Goal: Task Accomplishment & Management: Complete application form

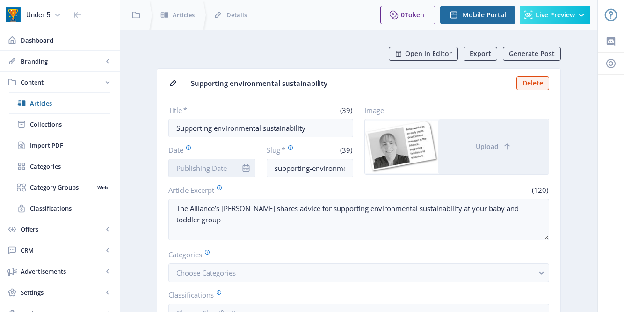
click at [224, 169] on input "Date" at bounding box center [211, 168] width 87 height 19
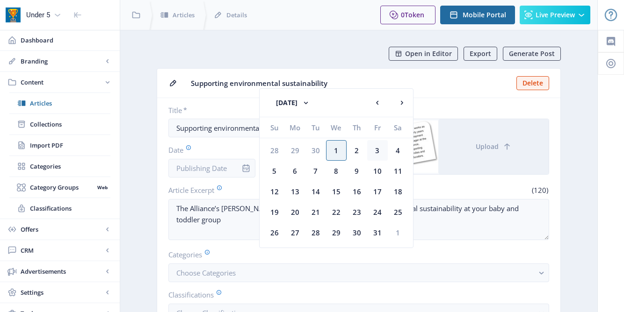
click at [377, 152] on div "3" at bounding box center [377, 150] width 21 height 21
type input "[DATE]"
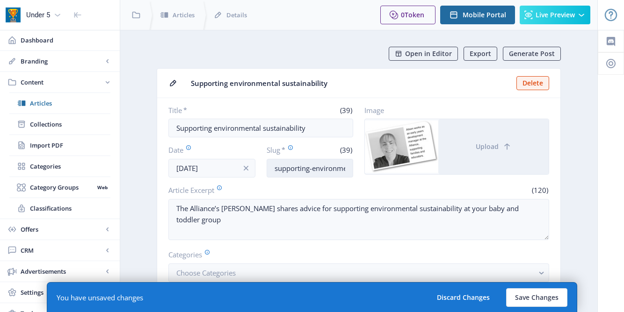
click at [347, 166] on input "supporting-environmental-sustainability" at bounding box center [310, 168] width 87 height 19
drag, startPoint x: 347, startPoint y: 166, endPoint x: 368, endPoint y: 168, distance: 21.1
click at [368, 168] on div "Title * (39) Supporting environmental sustainability Date Oct 3, 2025 Slug * (3…" at bounding box center [358, 142] width 381 height 72
click at [347, 167] on input "supporting-environmental-sustainability" at bounding box center [310, 168] width 87 height 19
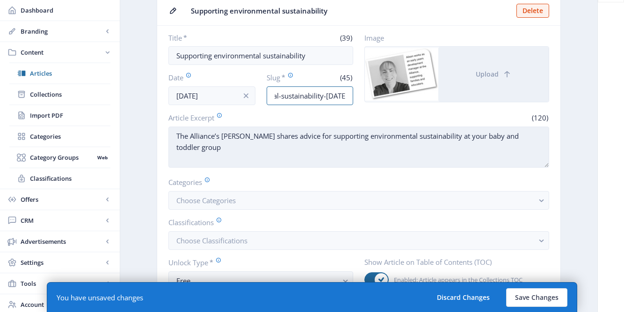
scroll to position [92, 0]
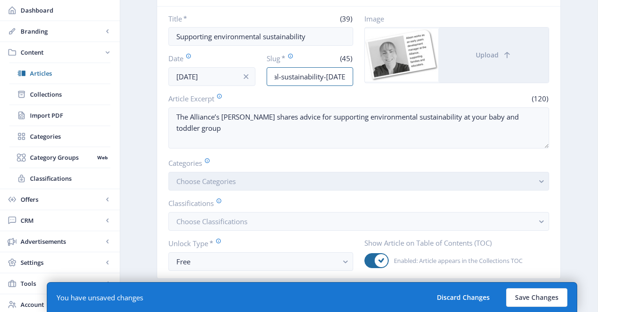
type input "supporting-environmental-sustainability-oct25"
click at [286, 186] on button "Choose Categories" at bounding box center [358, 181] width 381 height 19
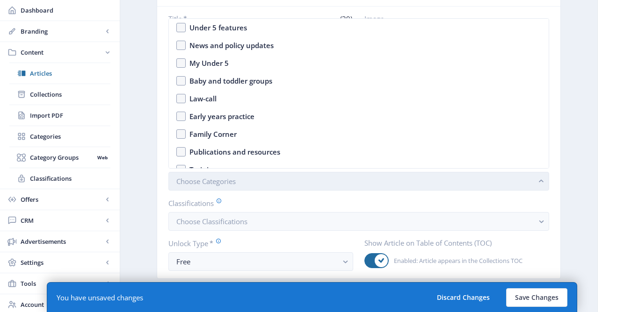
scroll to position [0, 0]
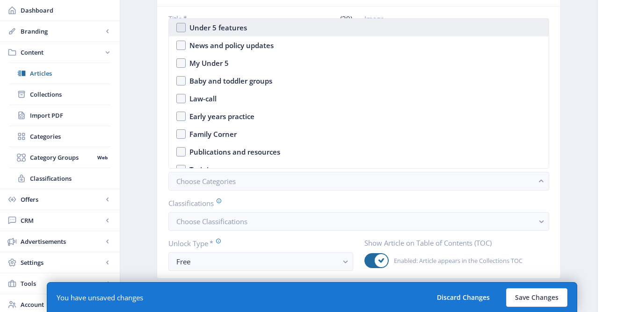
click at [189, 28] on div "Under 5 features" at bounding box center [218, 27] width 58 height 11
checkbox input "true"
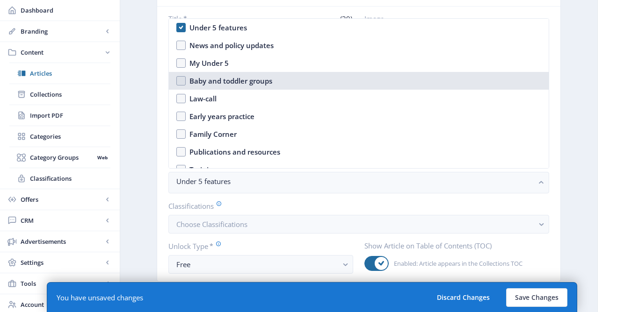
click at [201, 80] on div "Baby and toddler groups" at bounding box center [230, 80] width 83 height 11
checkbox input "true"
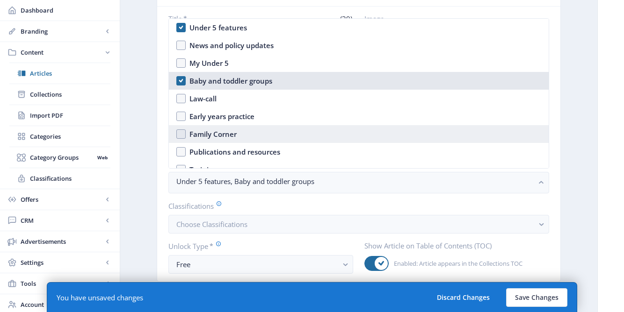
scroll to position [18, 0]
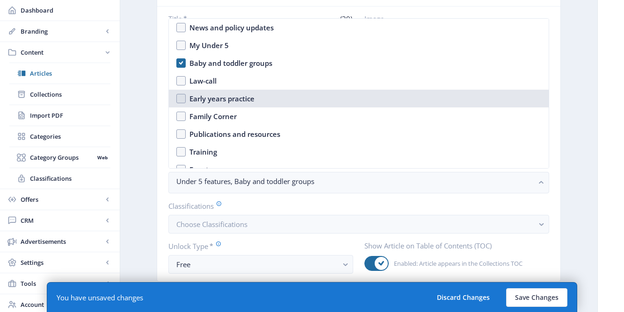
click at [200, 99] on div "Early years practice" at bounding box center [221, 98] width 65 height 11
checkbox input "true"
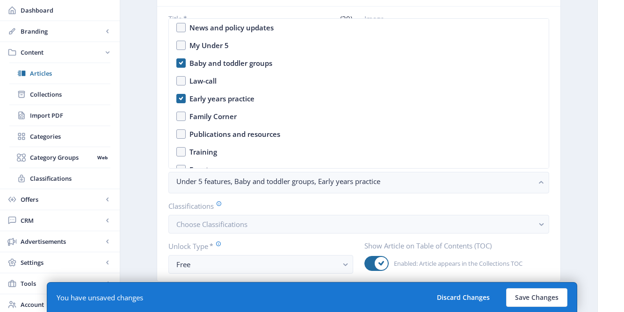
click at [162, 181] on nb-card-body "Title * (39) Supporting environmental sustainability Date Oct 3, 2025 Slug * (4…" at bounding box center [358, 144] width 403 height 275
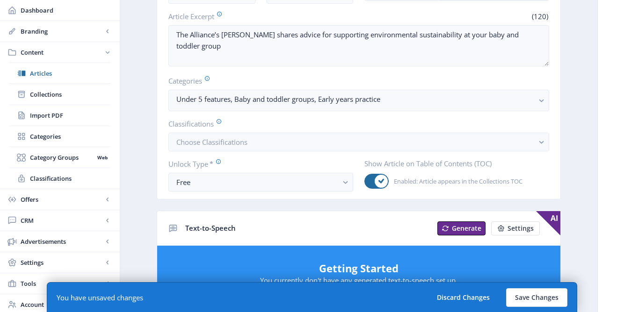
scroll to position [181, 0]
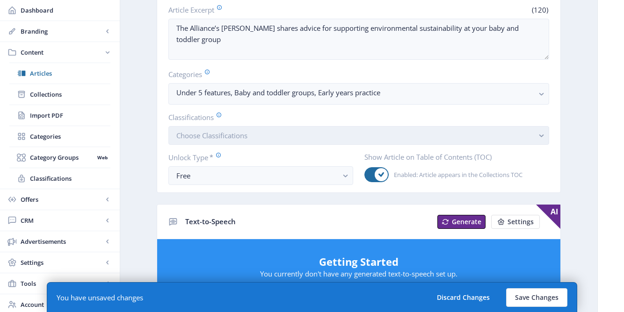
click at [203, 142] on button "Choose Classifications" at bounding box center [358, 135] width 381 height 19
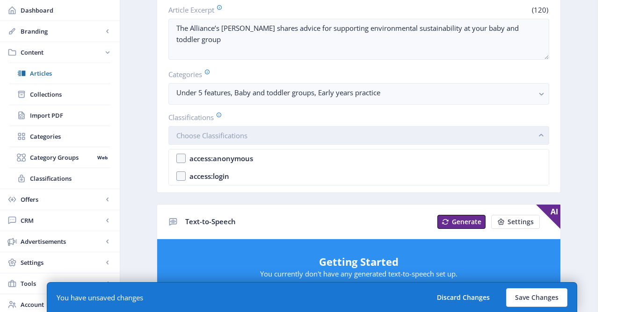
scroll to position [0, 0]
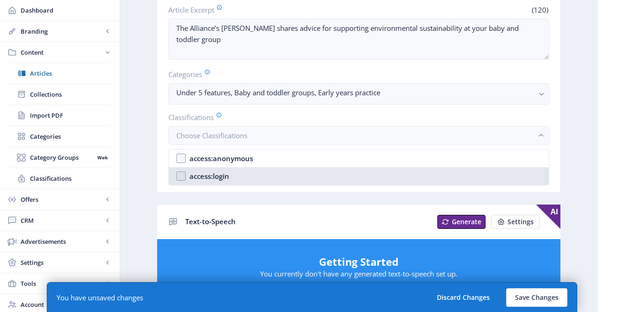
click at [215, 174] on div "access:login" at bounding box center [209, 176] width 40 height 11
checkbox input "true"
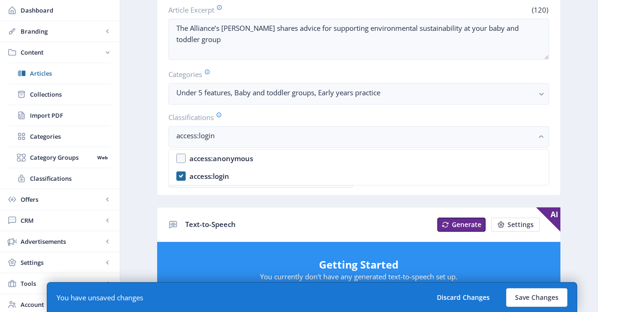
click at [158, 178] on nb-card-body "Title * (39) Supporting environmental sustainability Date Oct 3, 2025 Slug * (4…" at bounding box center [358, 57] width 403 height 278
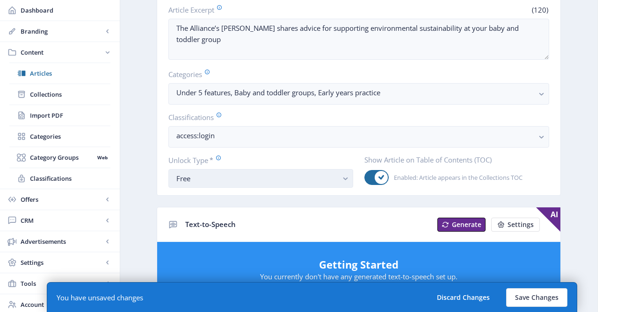
click at [205, 183] on div "Free" at bounding box center [256, 178] width 161 height 11
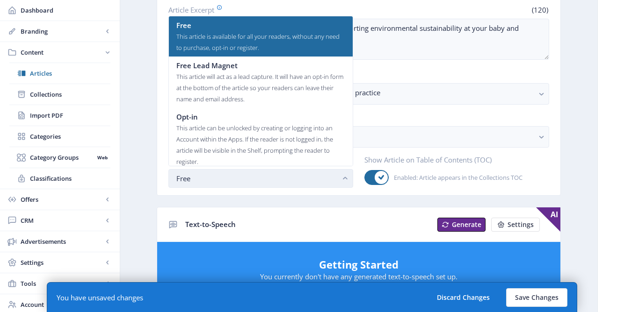
scroll to position [0, 0]
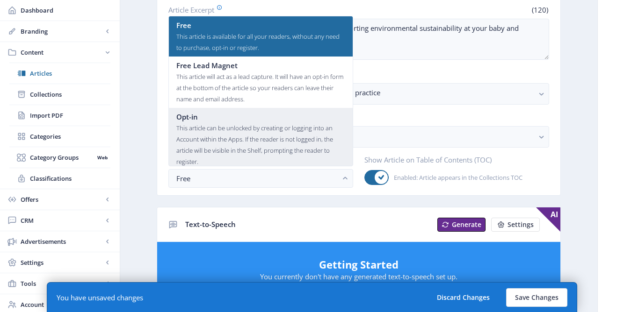
click at [202, 133] on div "This article can be unlocked by creating or logging into an Account within the …" at bounding box center [260, 145] width 169 height 45
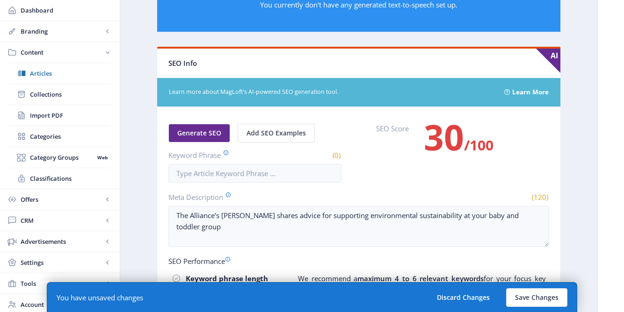
scroll to position [561, 0]
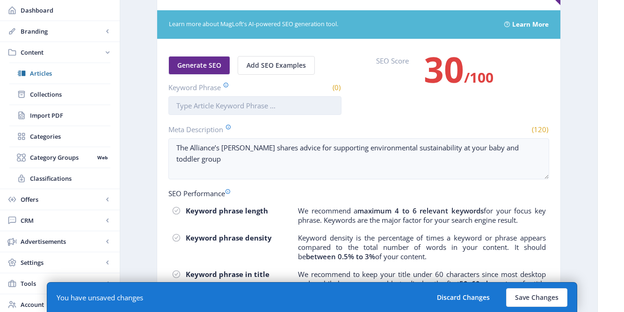
click at [252, 107] on input "Keyword Phrase" at bounding box center [254, 105] width 173 height 19
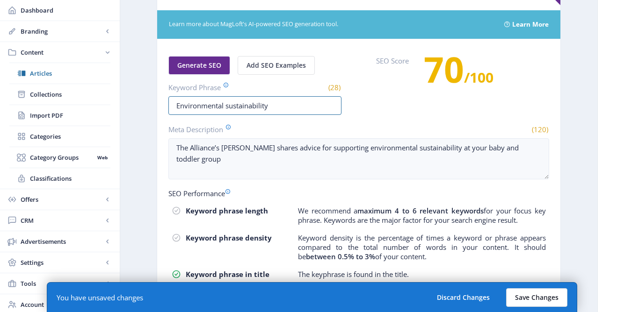
type input "Environmental sustainability"
click at [532, 301] on button "Save Changes" at bounding box center [536, 298] width 61 height 19
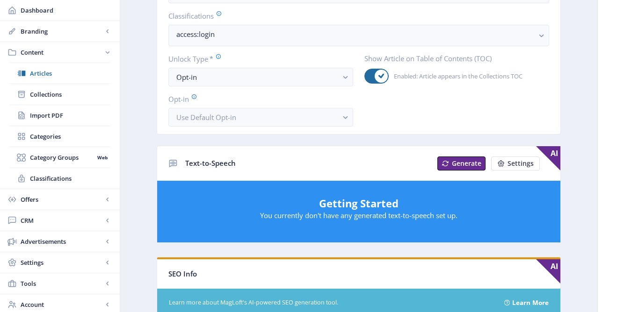
scroll to position [0, 0]
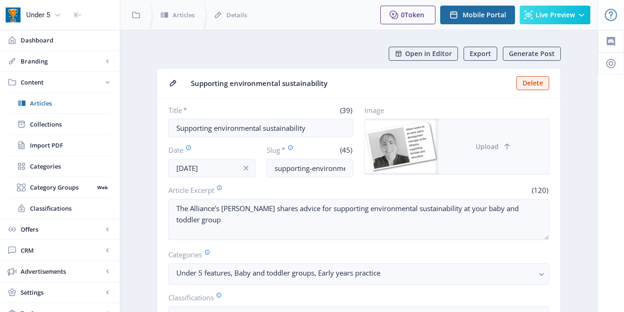
click at [479, 151] on span "Upload" at bounding box center [487, 146] width 23 height 7
click at [459, 146] on button "Upload" at bounding box center [493, 146] width 110 height 55
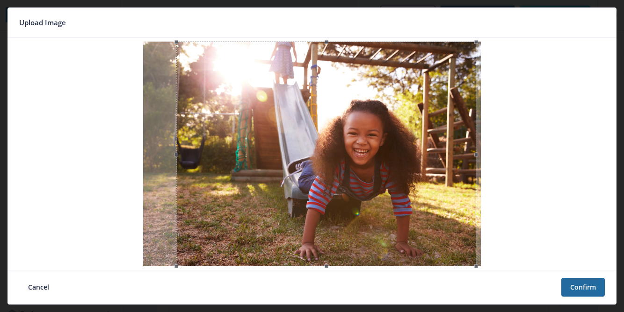
drag, startPoint x: 309, startPoint y: 159, endPoint x: 439, endPoint y: 212, distance: 140.5
click at [342, 154] on div at bounding box center [326, 154] width 300 height 225
click at [594, 291] on button "Confirm" at bounding box center [582, 287] width 43 height 19
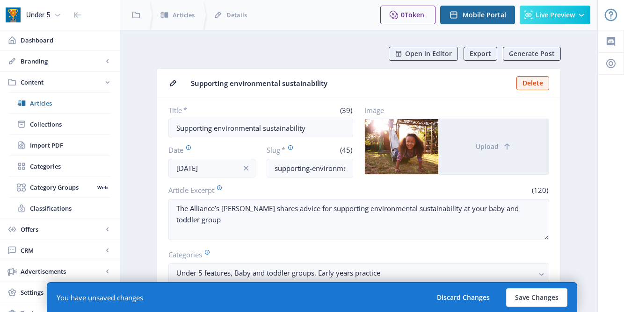
click at [407, 149] on div at bounding box center [401, 146] width 73 height 55
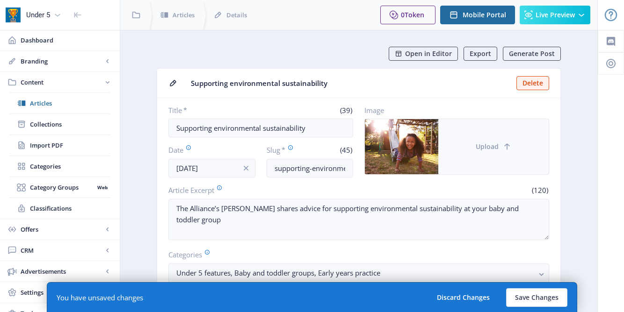
click at [457, 141] on button "Upload" at bounding box center [493, 146] width 110 height 55
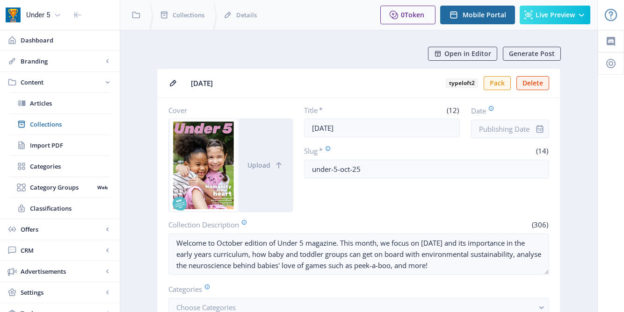
scroll to position [470, 0]
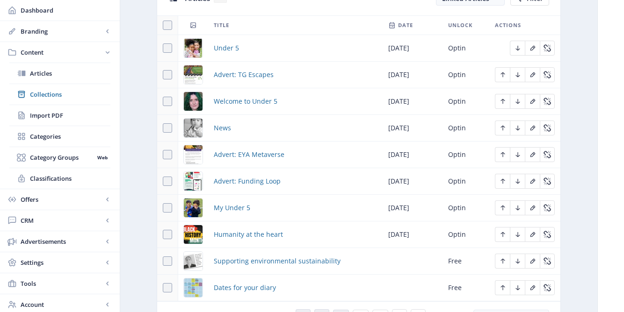
scroll to position [442, 0]
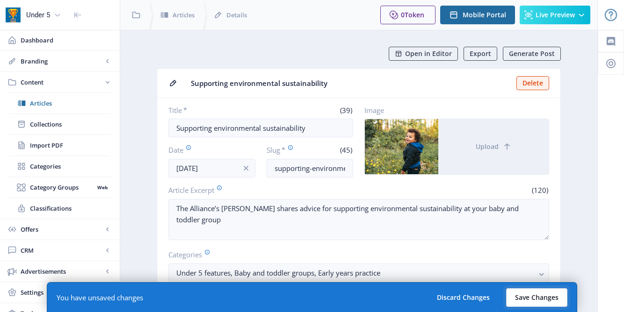
click at [533, 297] on button "Save Changes" at bounding box center [536, 298] width 61 height 19
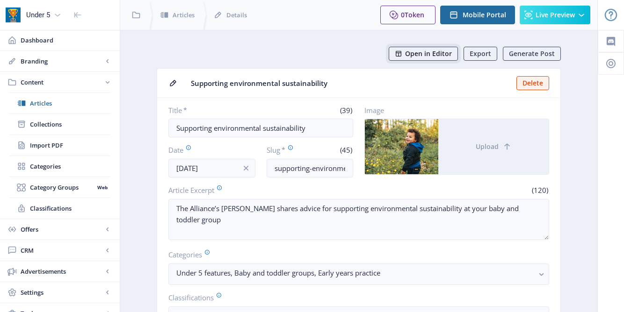
click at [432, 58] on button "Open in Editor" at bounding box center [423, 54] width 69 height 14
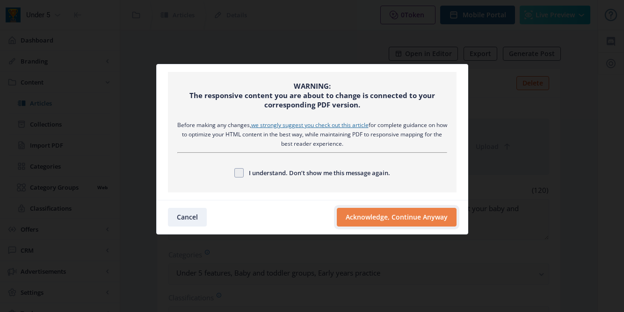
click at [437, 208] on button "Acknowledge, Continue Anyway" at bounding box center [397, 217] width 120 height 19
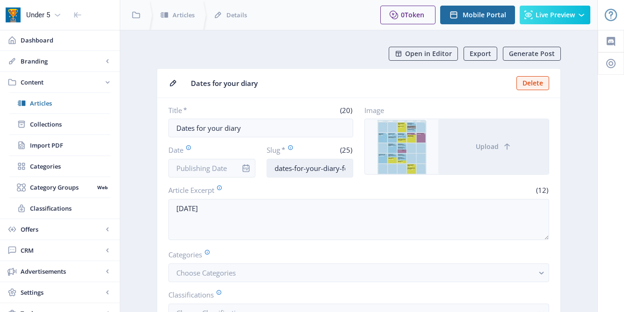
drag, startPoint x: 274, startPoint y: 169, endPoint x: 339, endPoint y: 169, distance: 65.5
click at [339, 169] on input "dates-for-your-diary-fe6a" at bounding box center [310, 168] width 87 height 19
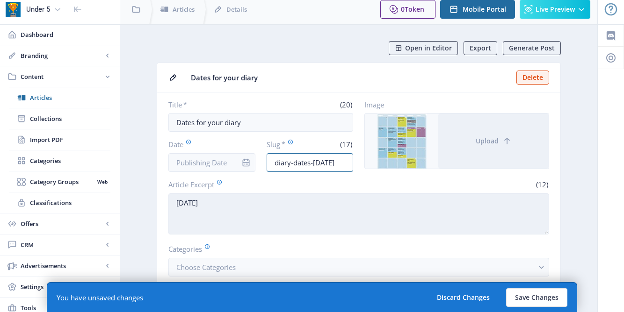
scroll to position [6, 0]
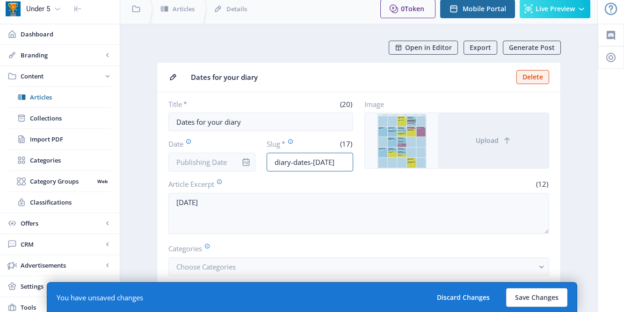
type input "diary-dates-oct25"
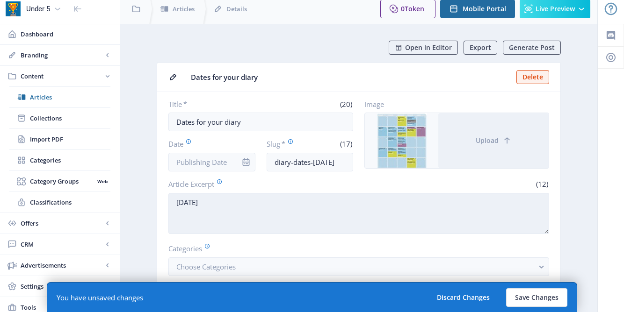
drag, startPoint x: 209, startPoint y: 204, endPoint x: 182, endPoint y: 202, distance: 27.3
click at [182, 202] on textarea "OCTOBER 2025" at bounding box center [358, 213] width 381 height 41
click at [174, 203] on textarea "October2025" at bounding box center [358, 213] width 381 height 41
paste textarea "All training dates for September 2025"
drag, startPoint x: 244, startPoint y: 203, endPoint x: 298, endPoint y: 200, distance: 54.3
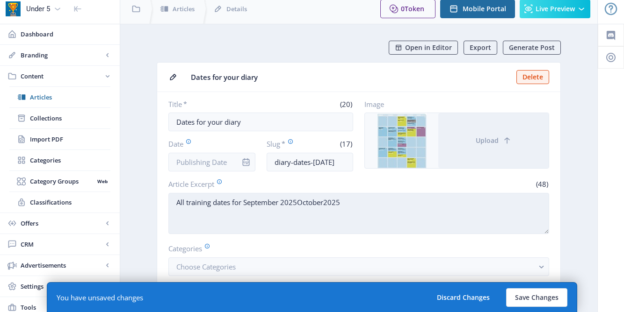
click at [298, 200] on textarea "All training dates for September 2025October2025" at bounding box center [358, 213] width 381 height 41
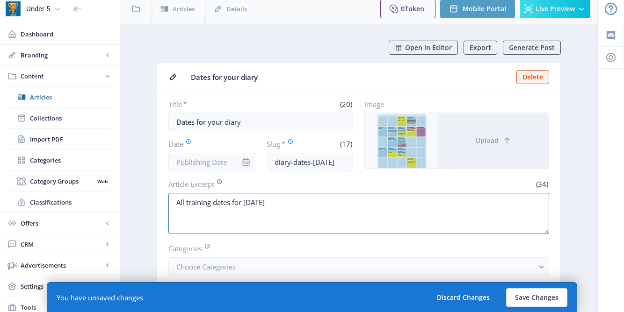
type textarea "All training dates for October2025"
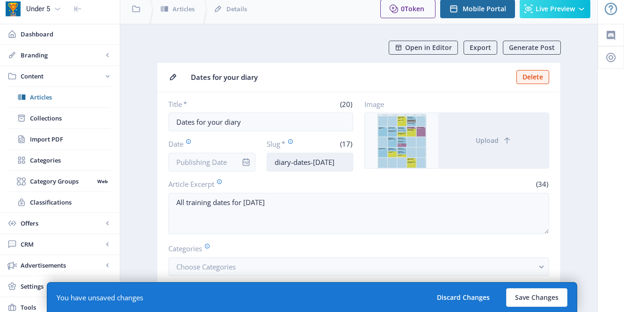
click at [292, 163] on input "diary-dates-oct25" at bounding box center [310, 162] width 87 height 19
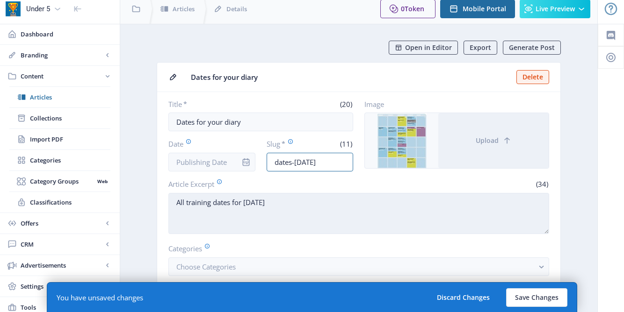
type input "dates-oct25"
click at [180, 203] on textarea "All training dates for October2025" at bounding box center [358, 213] width 381 height 41
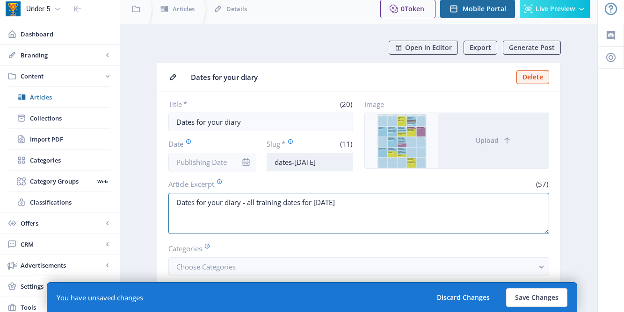
type textarea "Dates for your diary - all training dates for October2025"
click at [294, 162] on input "dates-oct25" at bounding box center [310, 162] width 87 height 19
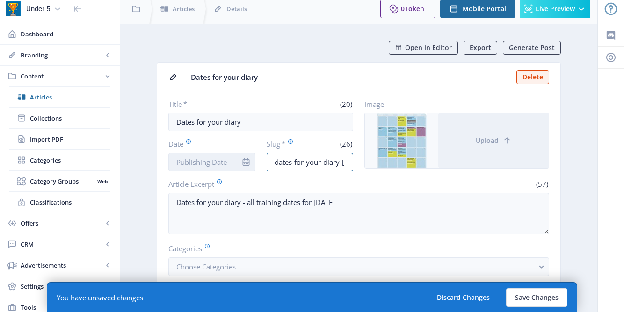
type input "dates-for-your-diary-oct25"
click at [222, 164] on input "Date" at bounding box center [211, 162] width 87 height 19
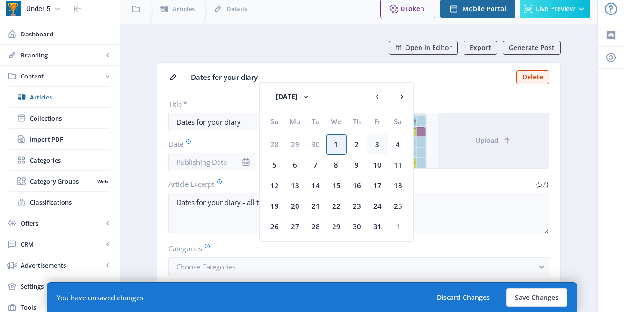
click at [370, 148] on div "3" at bounding box center [377, 144] width 21 height 21
type input "[DATE]"
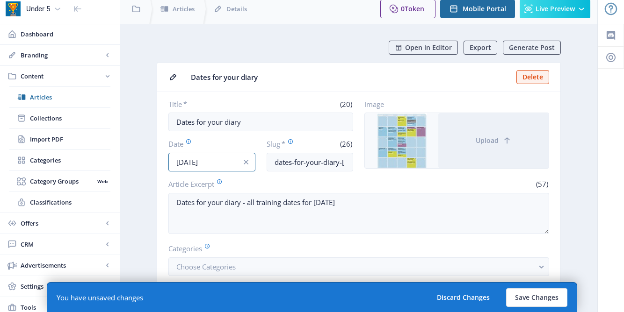
scroll to position [116, 0]
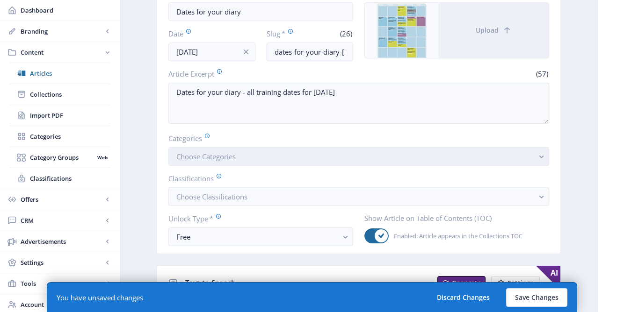
click at [311, 152] on button "Choose Categories" at bounding box center [358, 156] width 381 height 19
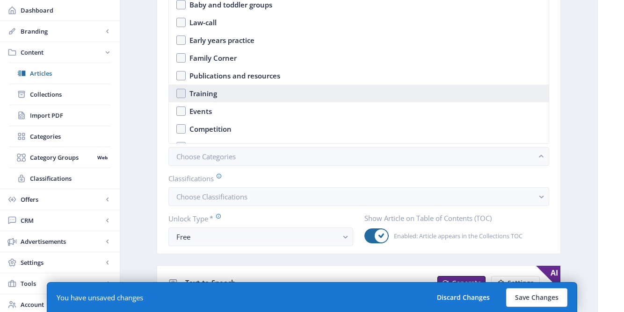
scroll to position [51, 0]
click at [210, 94] on div "Training" at bounding box center [203, 93] width 28 height 11
checkbox input "true"
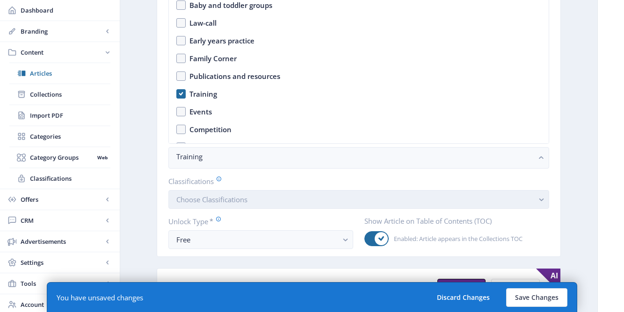
click at [223, 197] on span "Choose Classifications" at bounding box center [211, 199] width 71 height 9
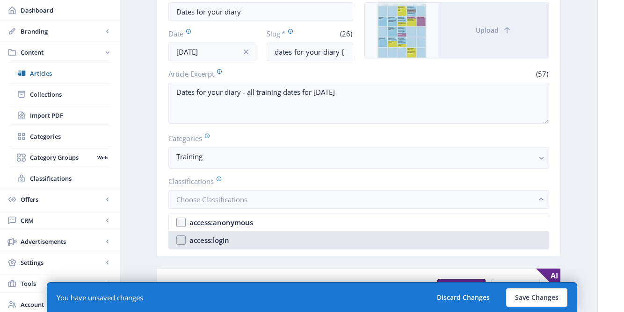
click at [224, 241] on div "access:login" at bounding box center [209, 240] width 40 height 11
checkbox input "true"
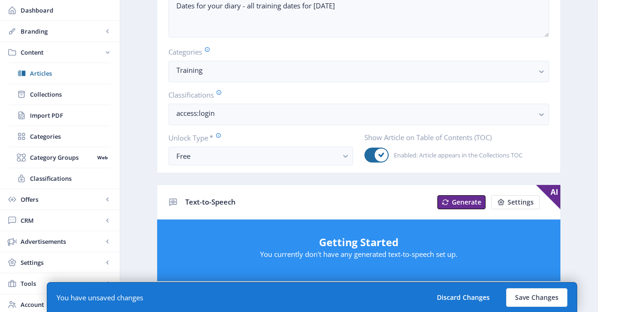
scroll to position [210, 0]
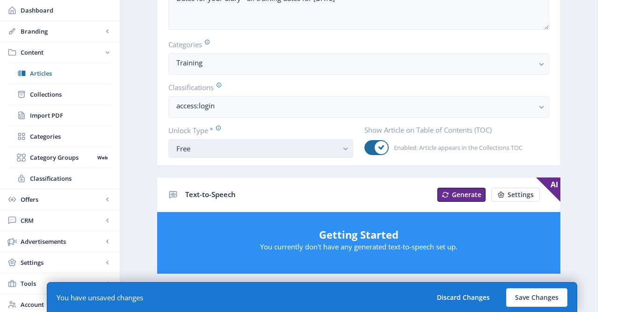
click at [192, 151] on div "Free" at bounding box center [256, 148] width 161 height 11
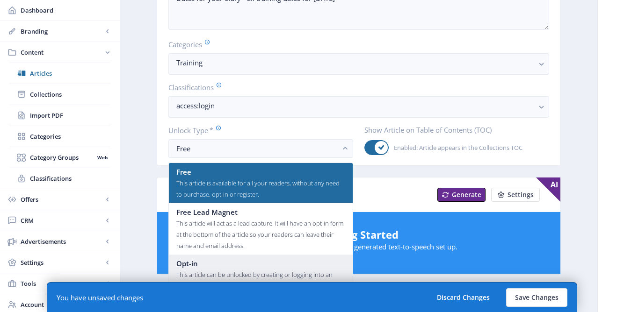
click at [194, 271] on div "This article can be unlocked by creating or logging into an Account within the …" at bounding box center [260, 291] width 169 height 45
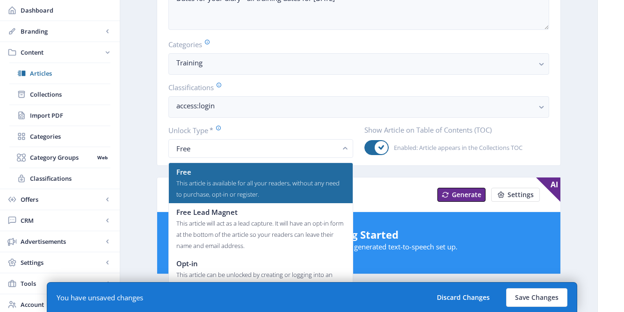
scroll to position [210, 0]
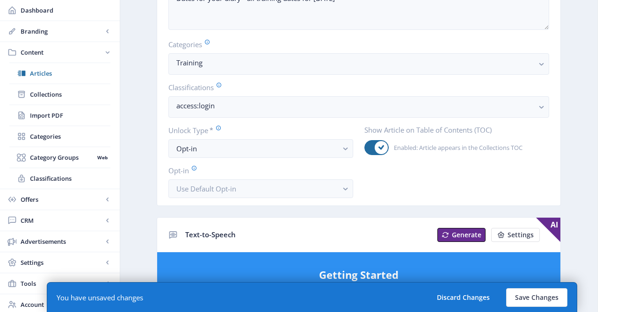
click at [143, 185] on app-content-article "Open in Editor Export Generate Post Dates for your diary Delete Title * (20) Da…" at bounding box center [359, 302] width 444 height 933
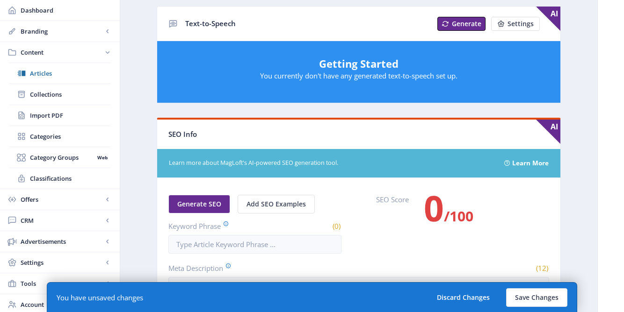
scroll to position [478, 0]
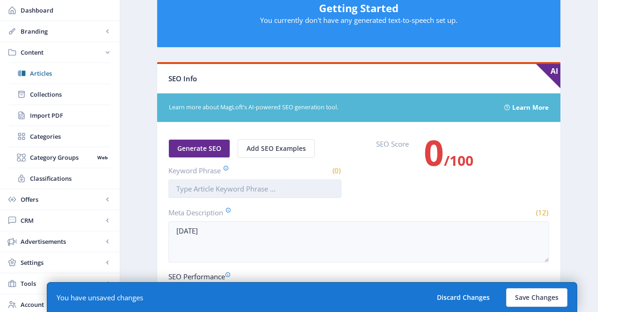
click at [221, 188] on input "Keyword Phrase" at bounding box center [254, 189] width 173 height 19
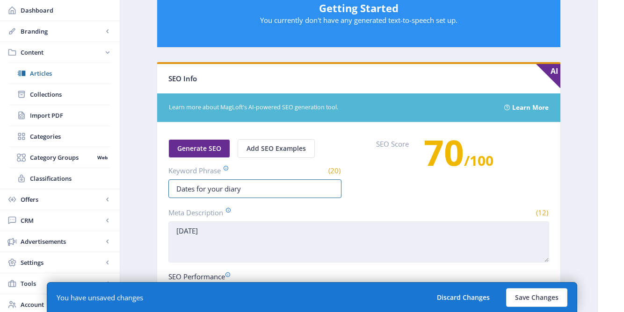
type input "Dates for your diary"
drag, startPoint x: 176, startPoint y: 231, endPoint x: 253, endPoint y: 236, distance: 77.3
click at [253, 236] on textarea "OCTOBER 2025" at bounding box center [358, 242] width 381 height 41
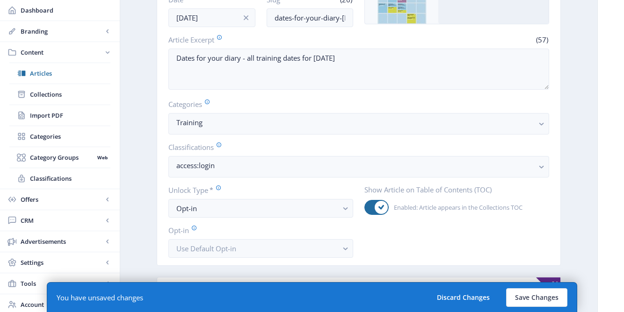
scroll to position [38, 0]
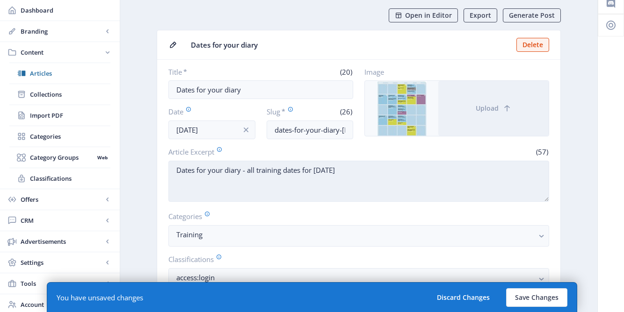
drag, startPoint x: 175, startPoint y: 169, endPoint x: 373, endPoint y: 174, distance: 198.4
click at [374, 175] on textarea "Dates for your diary - all training dates for October2025" at bounding box center [358, 181] width 381 height 41
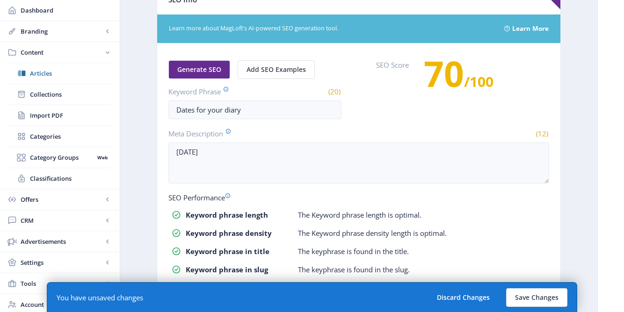
scroll to position [584, 0]
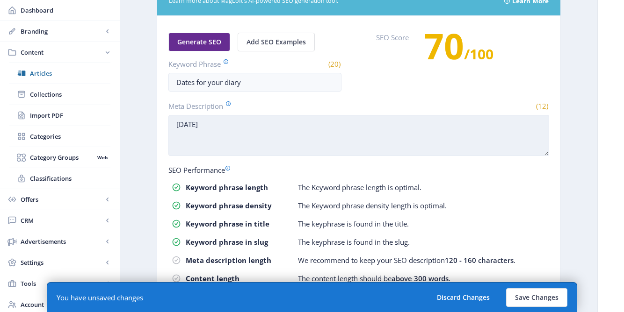
drag, startPoint x: 241, startPoint y: 130, endPoint x: 174, endPoint y: 126, distance: 66.5
click at [174, 126] on textarea "OCTOBER 2025" at bounding box center [358, 135] width 381 height 41
paste textarea "Dates for your diary - all training dates for October"
click at [340, 125] on textarea "Dates for your diary - all training dates for October2025" at bounding box center [358, 135] width 381 height 41
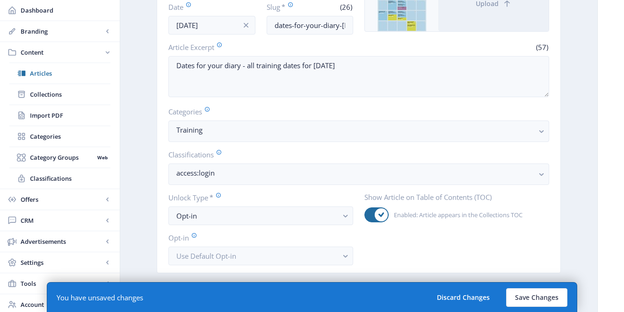
scroll to position [56, 0]
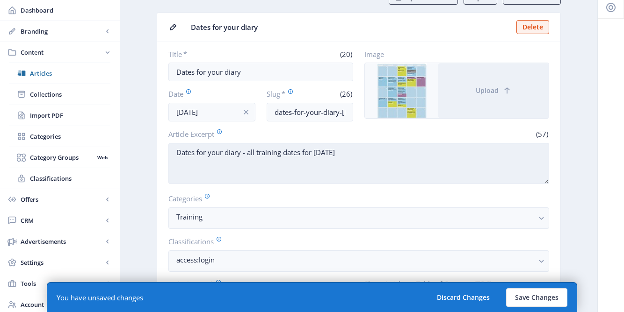
type textarea "Dates for your diary - all training dates for October 2025"
click at [341, 153] on textarea "Dates for your diary - all training dates for October2025" at bounding box center [358, 163] width 381 height 41
click at [257, 153] on textarea "Dates for your diary - all training dates for October 2025" at bounding box center [358, 163] width 381 height 41
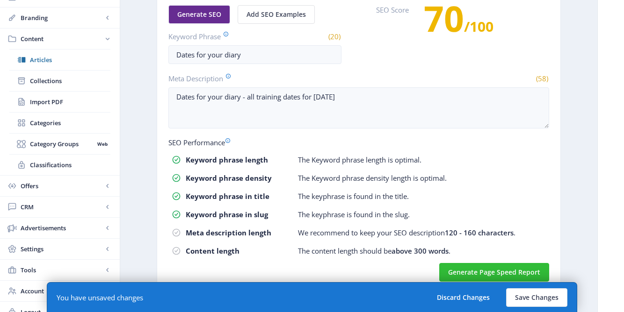
scroll to position [622, 0]
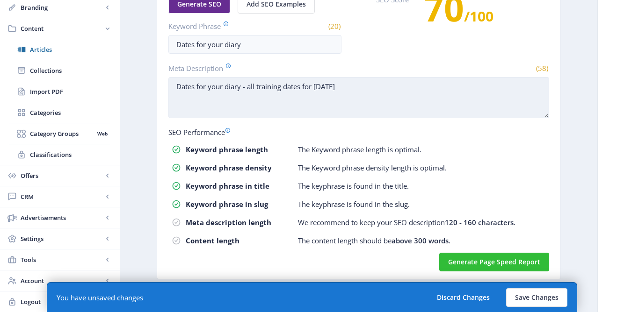
type textarea "Dates for your diary - all Alliance training dates for October 2025"
click at [255, 89] on textarea "Dates for your diary - all training dates for October 2025" at bounding box center [358, 97] width 381 height 41
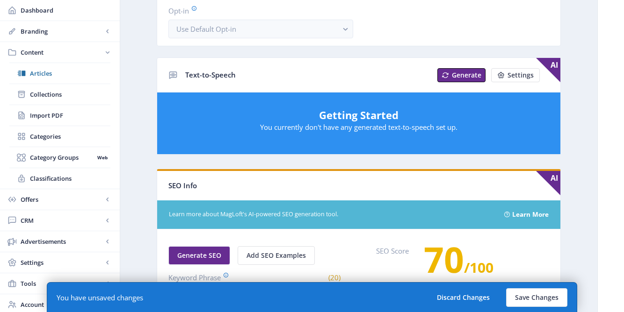
scroll to position [12, 0]
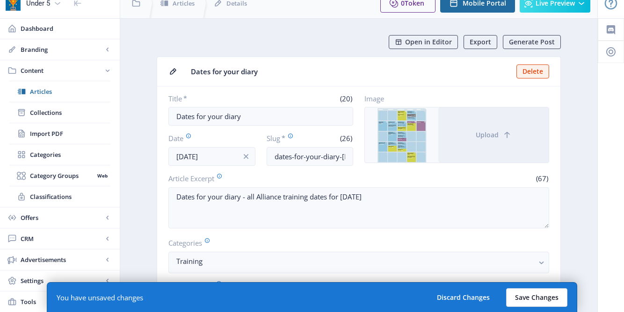
type textarea "Dates for your diary - all Alliance training dates for October 2025"
click at [527, 303] on button "Save Changes" at bounding box center [536, 298] width 61 height 19
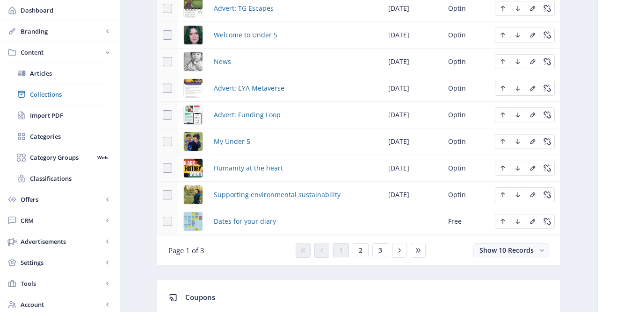
scroll to position [536, 0]
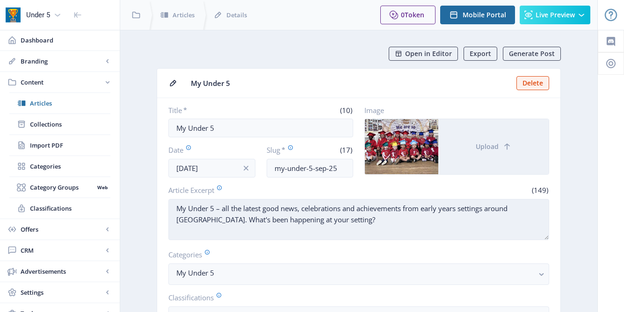
click at [352, 224] on textarea "My Under 5 – all the latest good news, celebrations and achievements from early…" at bounding box center [358, 219] width 381 height 41
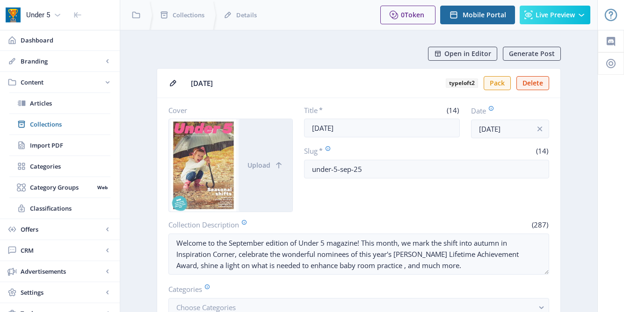
scroll to position [499, 0]
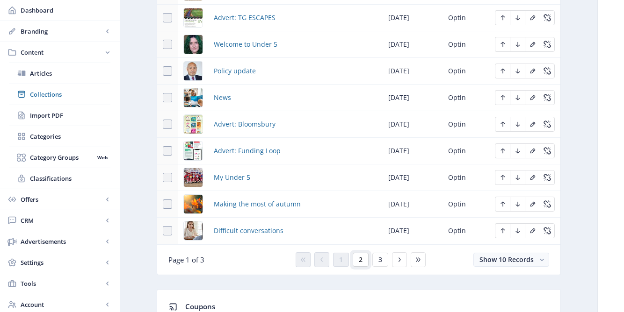
click at [361, 264] on span "2" at bounding box center [361, 259] width 4 height 7
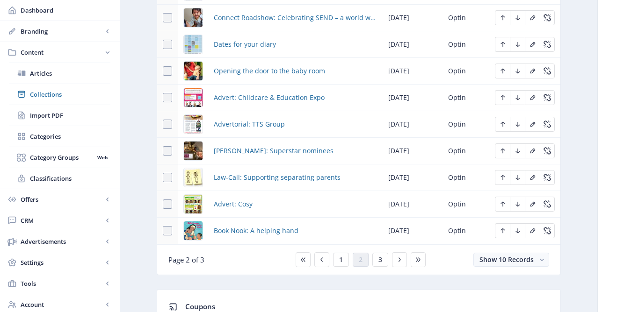
scroll to position [443, 0]
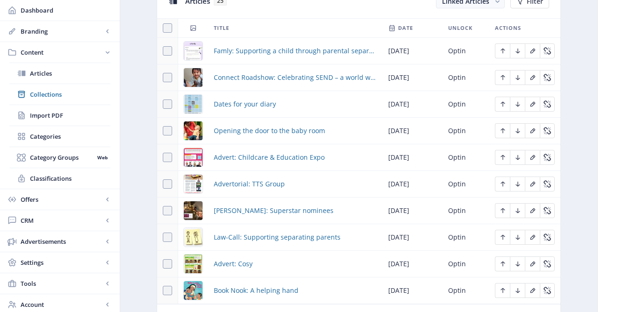
scroll to position [459, 0]
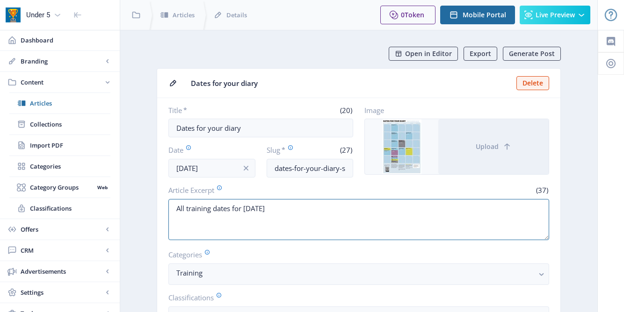
drag, startPoint x: 300, startPoint y: 210, endPoint x: 163, endPoint y: 205, distance: 137.1
click at [163, 205] on nb-card-body "Title * (20) Dates for your diary Date Sep 1, 2025 Slug * (27) dates-for-your-d…" at bounding box center [358, 257] width 403 height 318
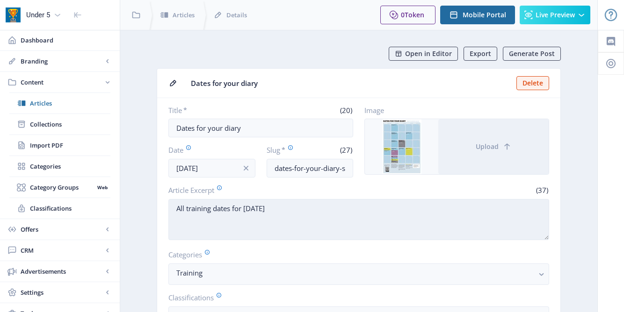
click at [337, 222] on textarea "All training dates for September 2025" at bounding box center [358, 219] width 381 height 41
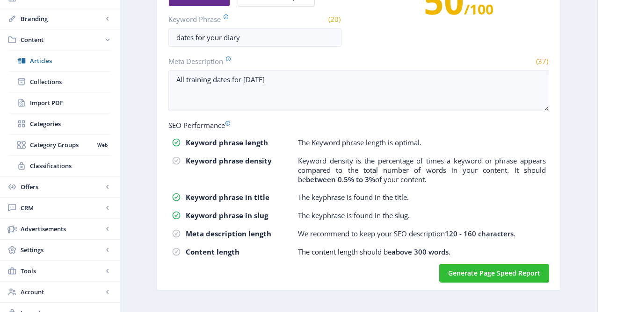
scroll to position [629, 0]
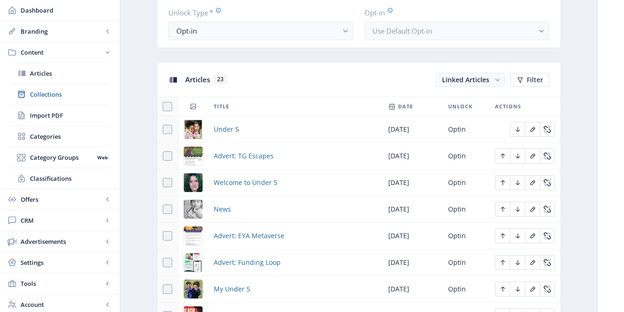
scroll to position [485, 0]
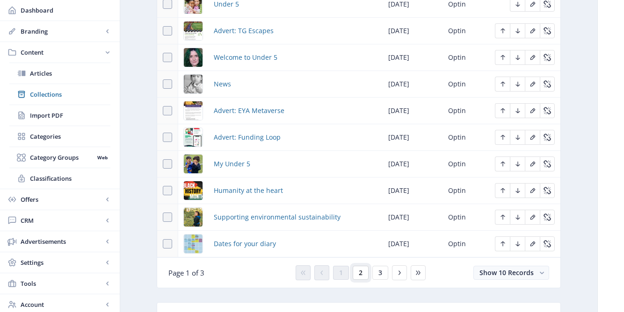
click at [361, 276] on span "2" at bounding box center [361, 272] width 4 height 7
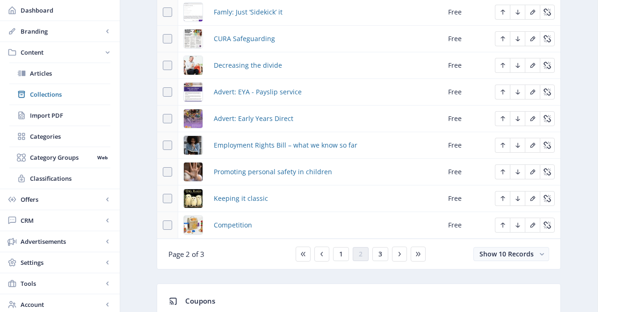
scroll to position [505, 0]
click at [379, 257] on span "3" at bounding box center [380, 253] width 4 height 7
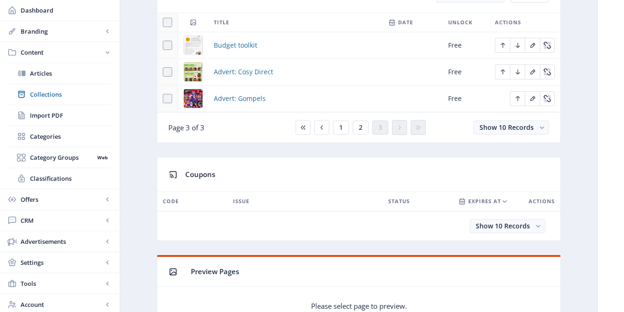
scroll to position [331, 0]
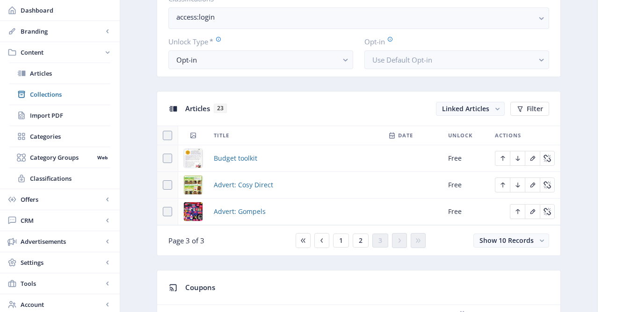
click at [359, 245] on span "2" at bounding box center [361, 240] width 4 height 7
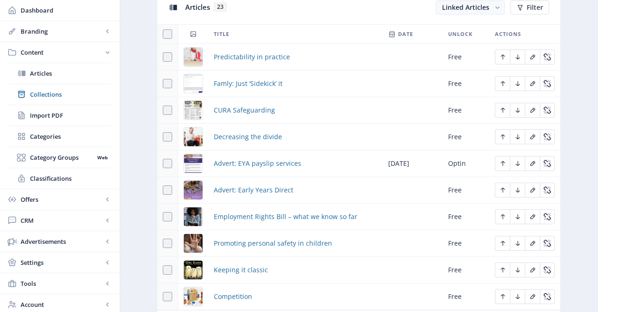
scroll to position [431, 0]
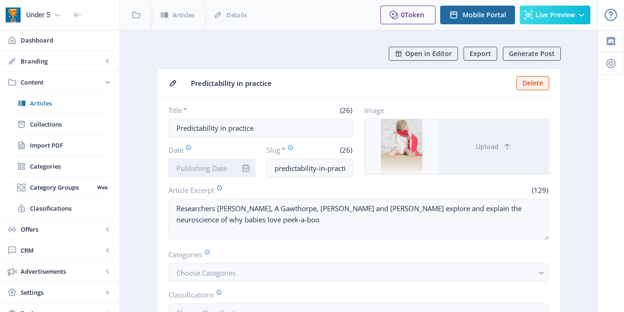
click at [200, 171] on input "Date" at bounding box center [211, 168] width 87 height 19
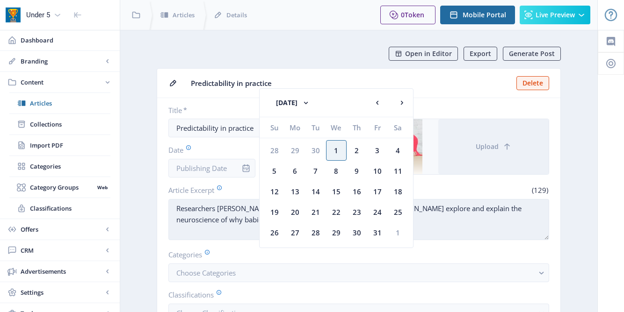
click at [207, 215] on textarea "Researchers [PERSON_NAME], A Gawthorpe, [PERSON_NAME] and [PERSON_NAME] explore…" at bounding box center [358, 219] width 381 height 41
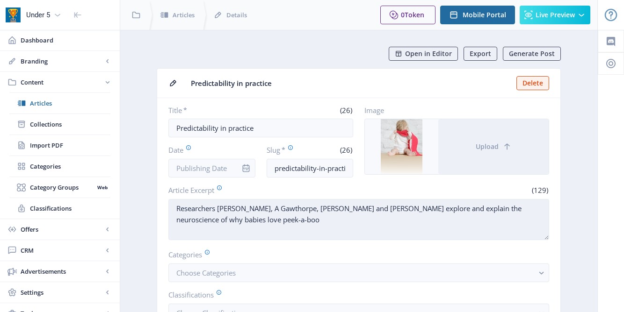
click at [422, 207] on textarea "Researchers [PERSON_NAME], A Gawthorpe, [PERSON_NAME] and [PERSON_NAME] explore…" at bounding box center [358, 219] width 381 height 41
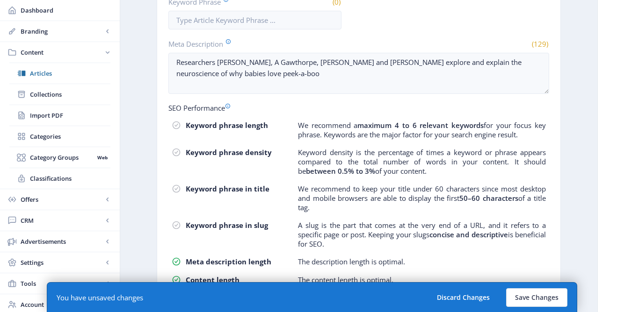
scroll to position [564, 0]
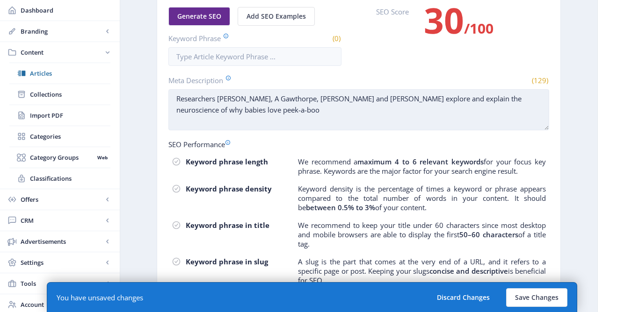
type textarea "Researchers [PERSON_NAME], A Gawthorpe, [PERSON_NAME] and [PERSON_NAME] explore…"
click at [420, 100] on textarea "Researchers [PERSON_NAME], A Gawthorpe, [PERSON_NAME] and [PERSON_NAME] explore…" at bounding box center [358, 109] width 381 height 41
click at [419, 100] on textarea "Researchers [PERSON_NAME], A Gawthorpe, [PERSON_NAME] and [PERSON_NAME] explore…" at bounding box center [358, 109] width 381 height 41
drag, startPoint x: 420, startPoint y: 99, endPoint x: 468, endPoint y: 101, distance: 48.2
click at [468, 101] on textarea "Researchers L A Peters, A Gawthorpe, G Goldenberg and S V Wass explore the bene…" at bounding box center [358, 109] width 381 height 41
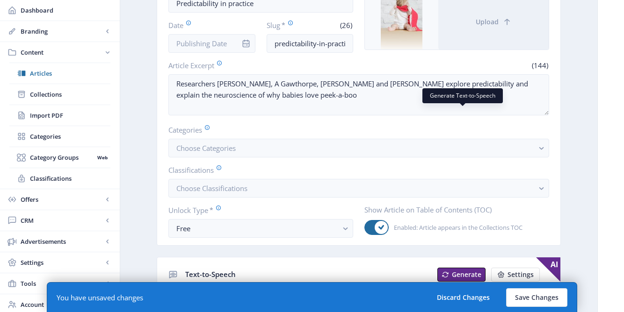
scroll to position [109, 0]
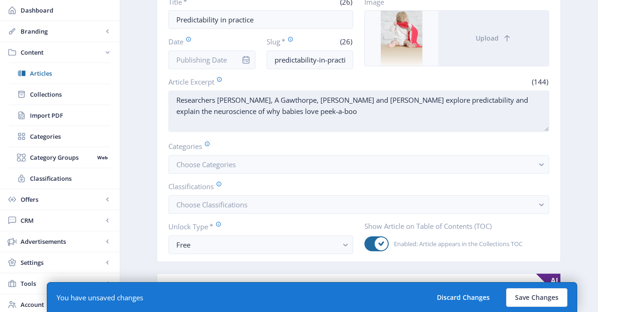
type textarea "Researchers L A Peters, A Gawthorpe, G Goldenberg and S V Wass explore the bene…"
click at [360, 101] on textarea "Researchers L A Peters, A Gawthorpe, G Goldenberg and S V Wass explore predicta…" at bounding box center [358, 111] width 381 height 41
click at [417, 101] on textarea "Researchers L A Peters, A Gawthorpe, G Goldenberg and S V Wass explore predicta…" at bounding box center [358, 111] width 381 height 41
paste textarea "the benefits of"
click at [513, 100] on textarea "Researchers L A Peters, A Gawthorpe, G Goldenberg and S V Wass explore the bene…" at bounding box center [358, 111] width 381 height 41
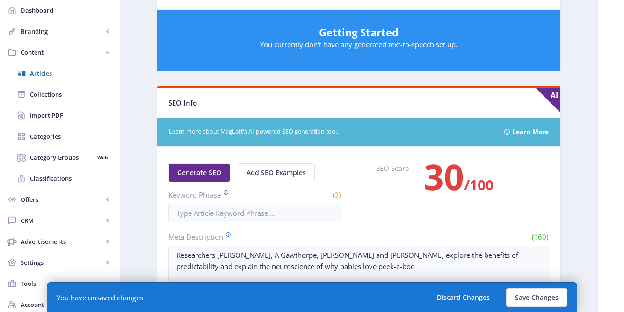
scroll to position [508, 0]
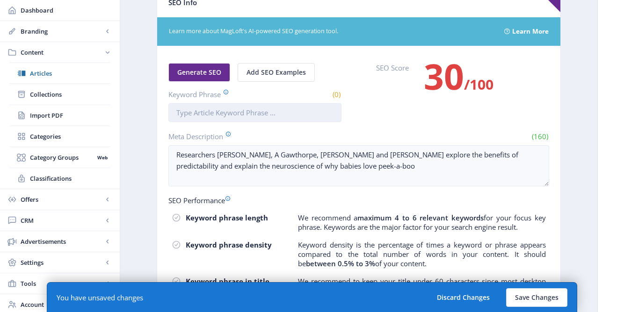
type textarea "Researchers L A Peters, A Gawthorpe, G Goldenberg and S V Wass explore the bene…"
click at [230, 116] on input "Keyword Phrase" at bounding box center [254, 112] width 173 height 19
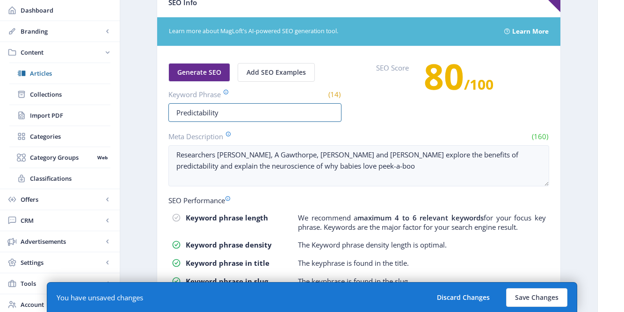
type input "Predictability"
click at [374, 117] on div "Generate SEO Add SEO Examples Keyword Phrase (14) Predictability SEO Score 80 /…" at bounding box center [358, 92] width 381 height 59
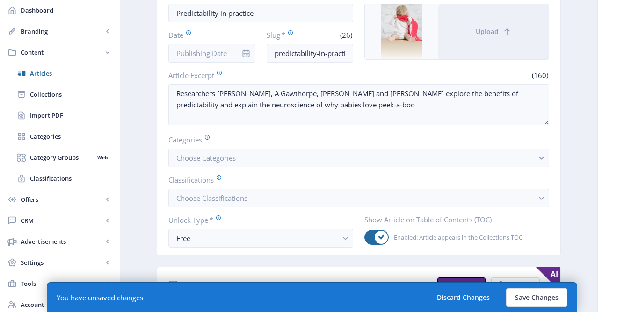
scroll to position [60, 0]
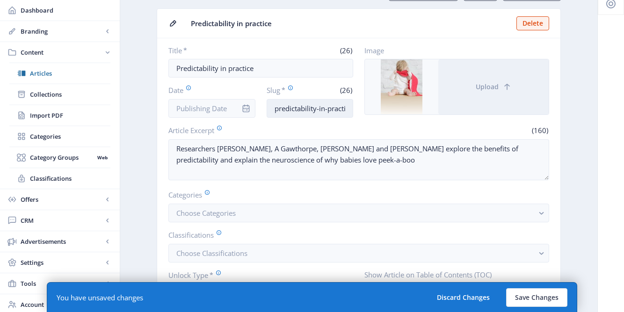
click at [347, 108] on input "predictability-in-practice" at bounding box center [310, 108] width 87 height 19
type input "predictability-in-practice-oct25"
click at [214, 109] on input "Date" at bounding box center [211, 108] width 87 height 19
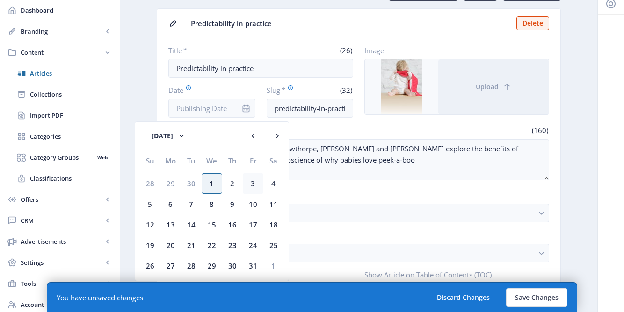
click at [254, 188] on div "3" at bounding box center [253, 184] width 21 height 21
type input "[DATE]"
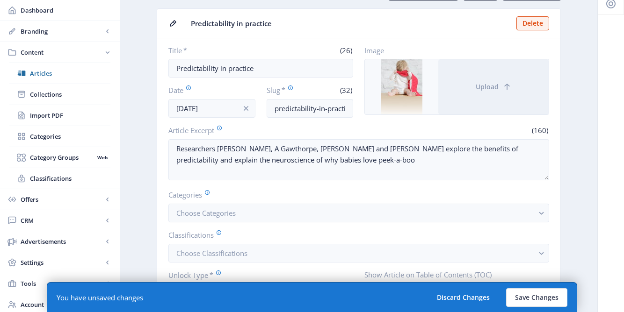
click at [282, 195] on label "Categories" at bounding box center [354, 195] width 373 height 10
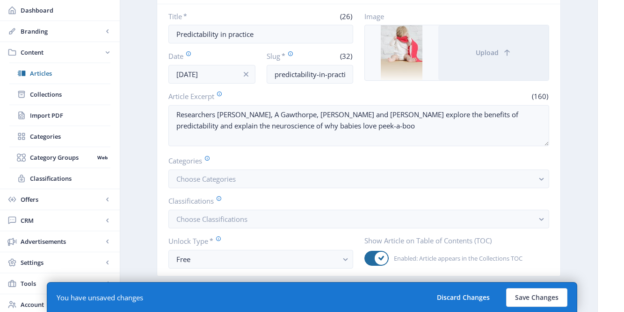
scroll to position [188, 0]
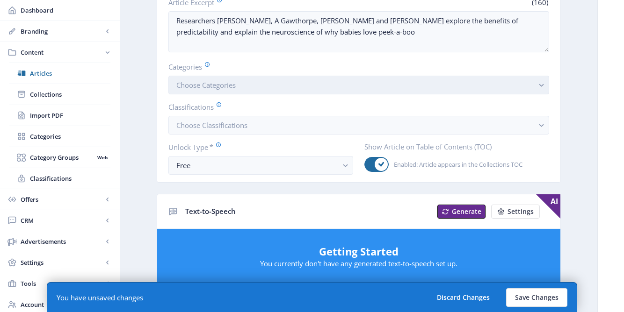
click at [275, 88] on button "Choose Categories" at bounding box center [358, 85] width 381 height 19
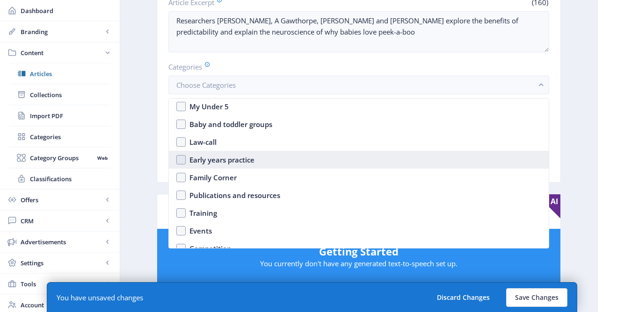
scroll to position [35, 0]
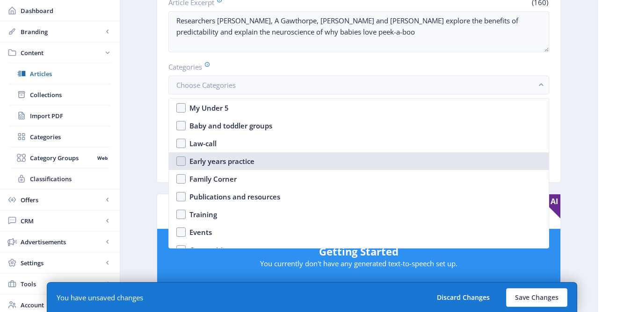
click at [221, 159] on div "Early years practice" at bounding box center [221, 161] width 65 height 11
checkbox input "true"
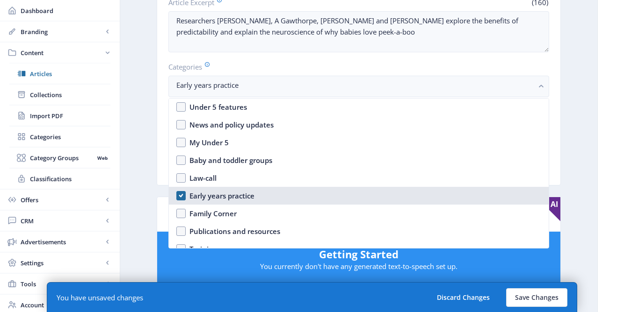
scroll to position [0, 0]
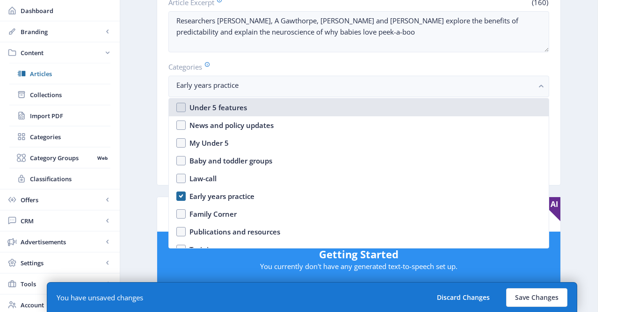
click at [185, 105] on nb-option "Under 5 features" at bounding box center [359, 108] width 380 height 18
checkbox input "true"
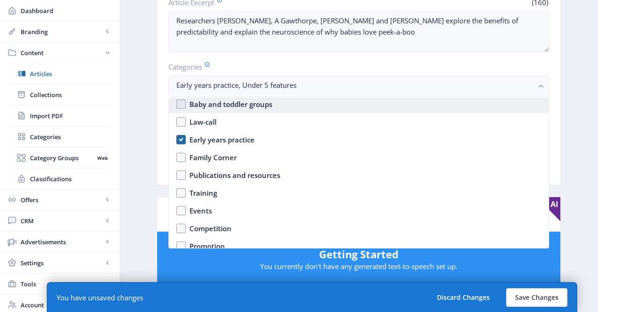
scroll to position [81, 0]
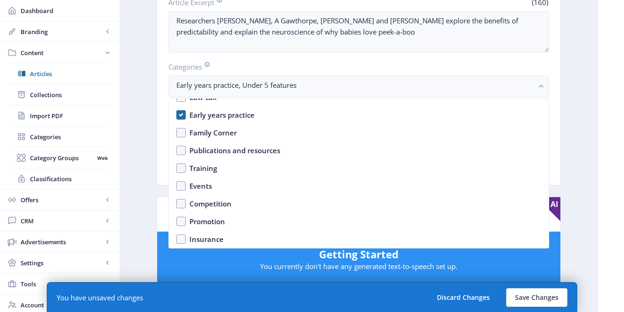
click at [145, 165] on app-content-article "Open in Editor Export Generate Post Predictability in practice Delete Title * (…" at bounding box center [359, 276] width 444 height 835
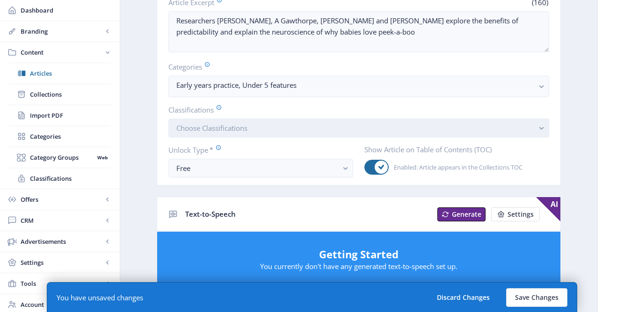
click at [217, 132] on span "Choose Classifications" at bounding box center [211, 127] width 71 height 9
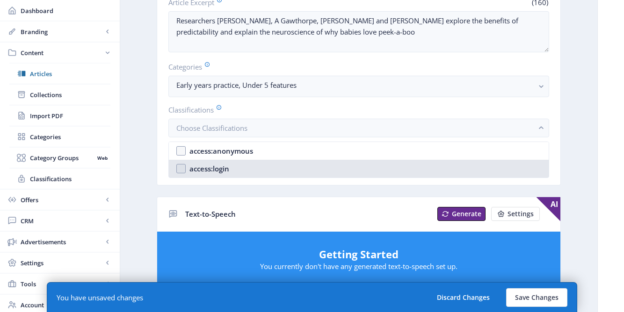
click at [223, 169] on div "access:login" at bounding box center [209, 168] width 40 height 11
checkbox input "true"
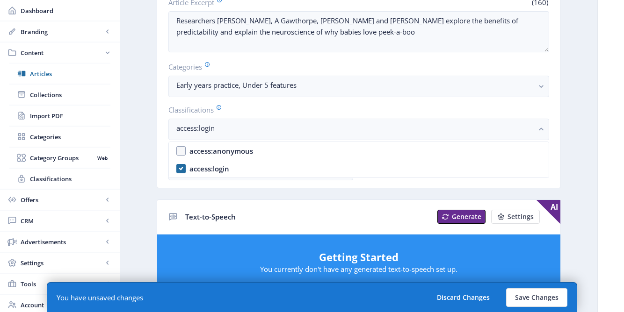
click at [146, 172] on app-content-article "Open in Editor Export Generate Post Predictability in practice Delete Title * (…" at bounding box center [359, 278] width 444 height 838
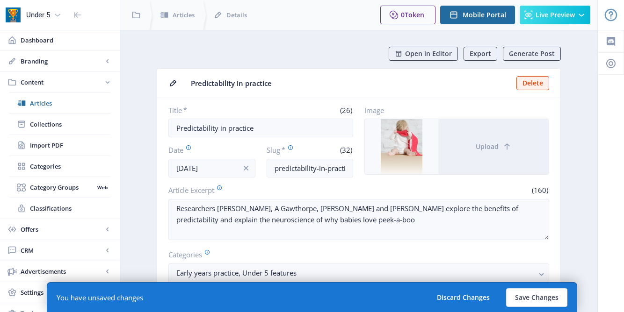
scroll to position [188, 0]
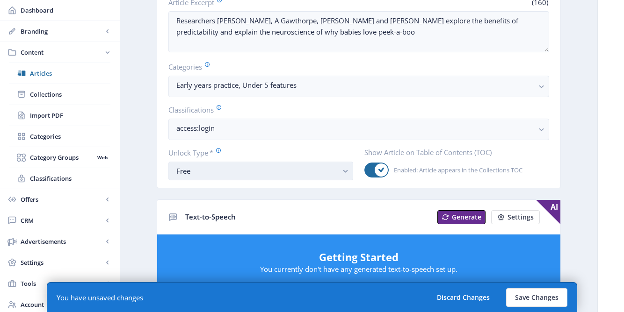
click at [199, 177] on div "Free" at bounding box center [256, 171] width 161 height 11
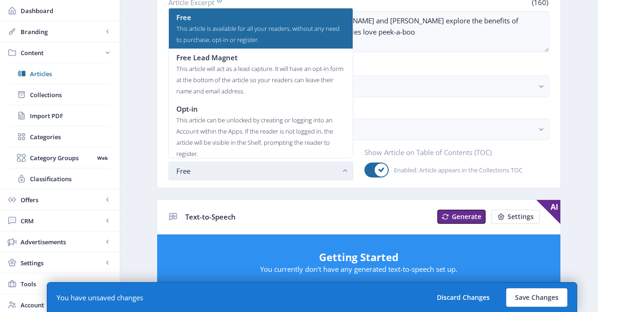
scroll to position [0, 0]
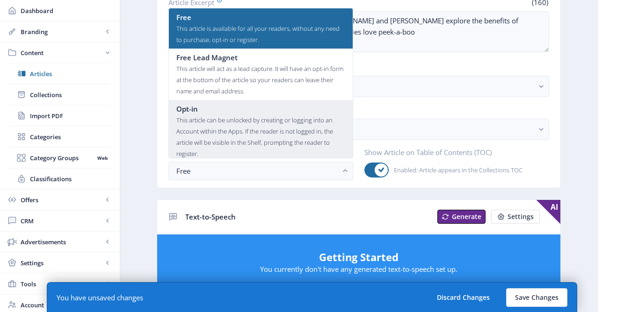
click at [208, 125] on div "This article can be unlocked by creating or logging into an Account within the …" at bounding box center [260, 137] width 169 height 45
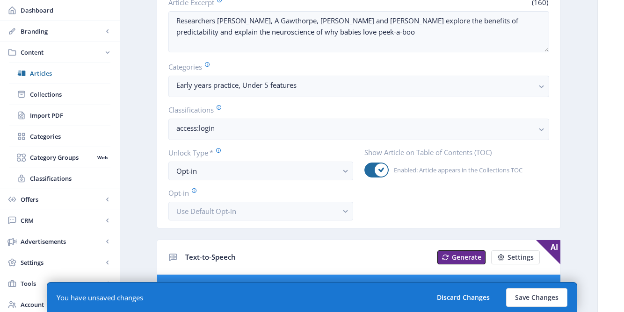
click at [129, 215] on nb-layout-column "Open in Editor Export Generate Post Predictability in practice Delete Title * (…" at bounding box center [359, 298] width 478 height 913
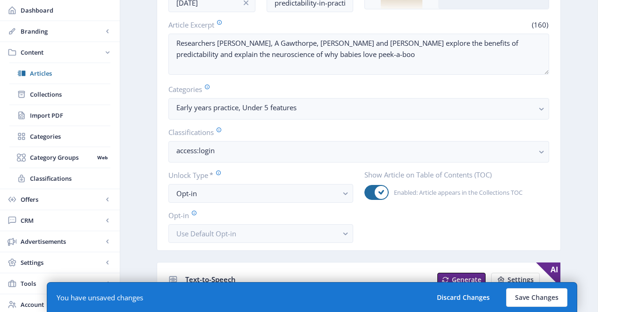
scroll to position [0, 0]
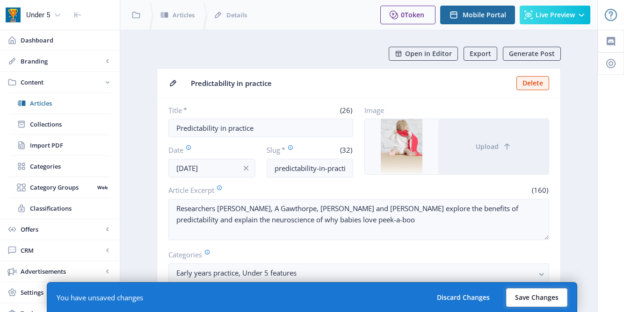
click at [539, 296] on button "Save Changes" at bounding box center [536, 298] width 61 height 19
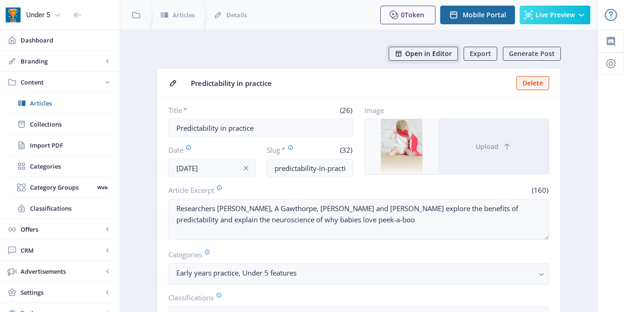
click at [431, 55] on span "Open in Editor" at bounding box center [428, 53] width 47 height 7
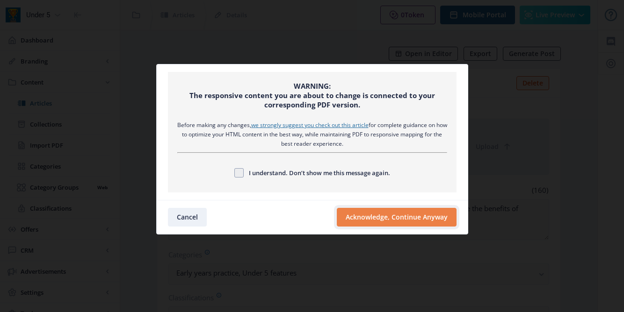
click at [391, 223] on button "Acknowledge, Continue Anyway" at bounding box center [397, 217] width 120 height 19
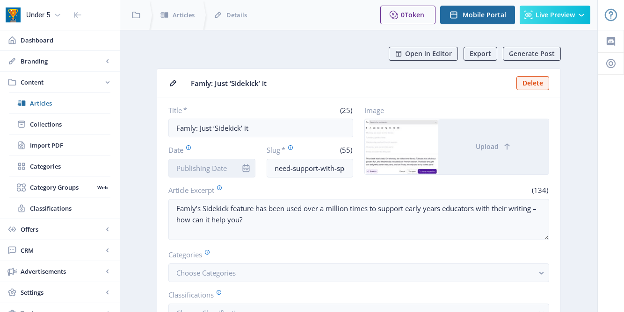
click at [224, 173] on input "Date" at bounding box center [211, 168] width 87 height 19
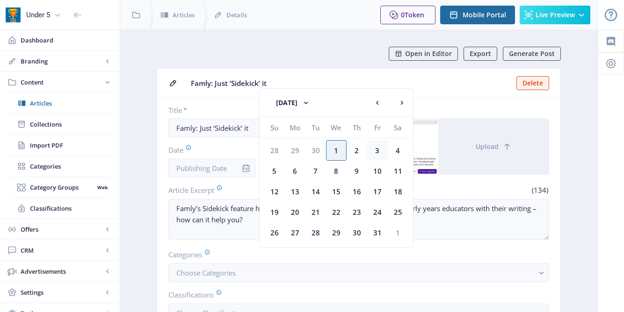
click at [378, 154] on div "3" at bounding box center [377, 150] width 21 height 21
type input "[DATE]"
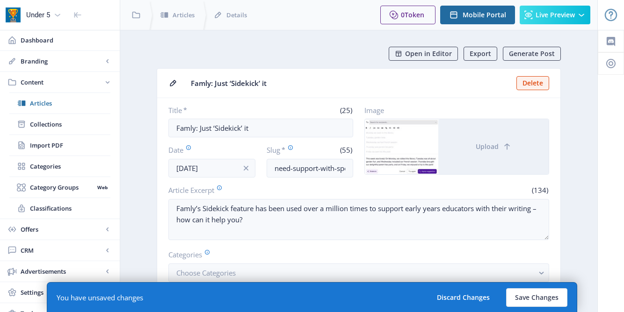
click at [352, 186] on label "Article Excerpt" at bounding box center [261, 190] width 187 height 10
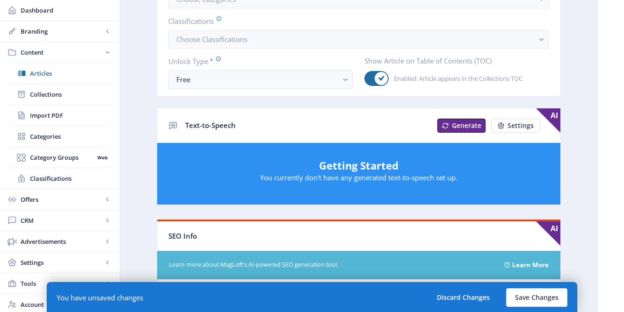
scroll to position [487, 0]
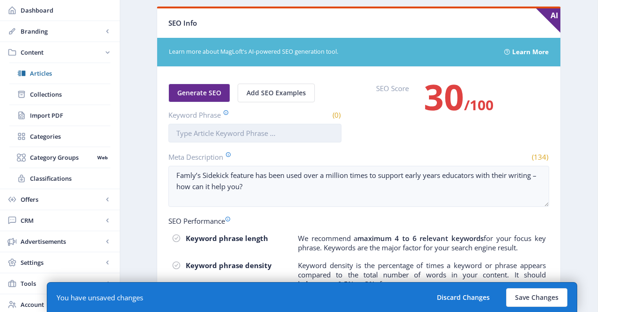
click at [262, 141] on input "Keyword Phrase" at bounding box center [254, 133] width 173 height 19
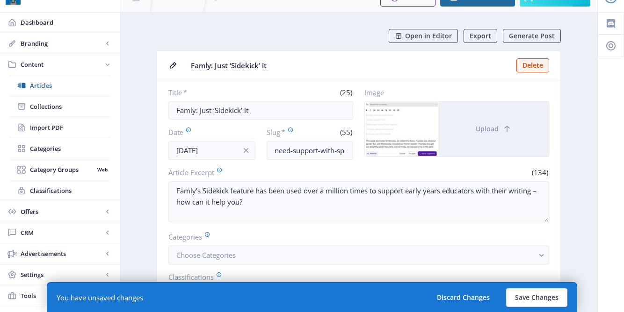
scroll to position [0, 0]
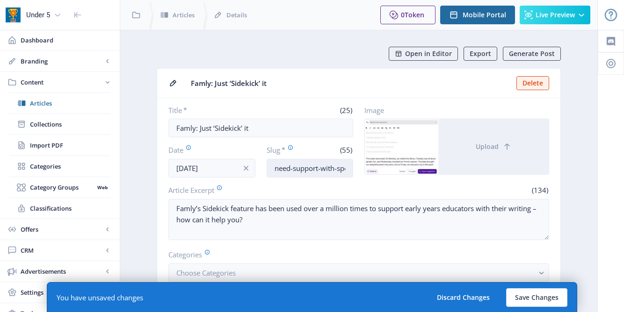
type input "Sidekick"
drag, startPoint x: 274, startPoint y: 167, endPoint x: 310, endPoint y: 168, distance: 36.5
click at [310, 168] on input "need-support-with-spelling-and-grammar-just-sidekick-it" at bounding box center [310, 168] width 87 height 19
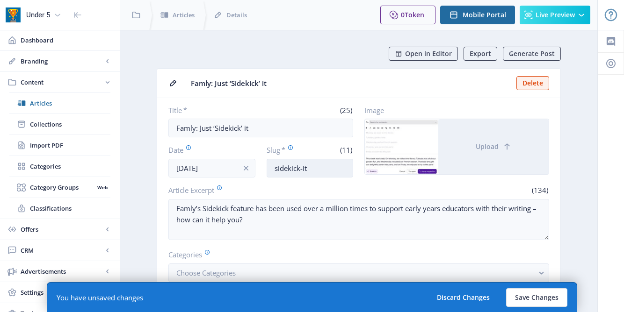
click at [312, 169] on input "sidekick-it" at bounding box center [310, 168] width 87 height 19
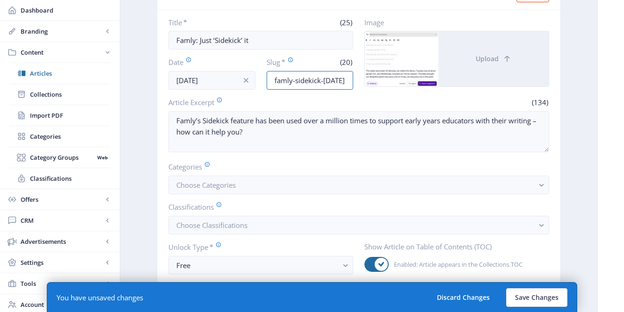
type input "famly-sidekick-[DATE]"
click at [414, 46] on div at bounding box center [401, 58] width 73 height 55
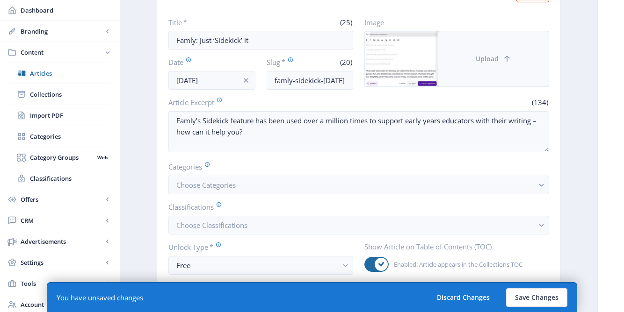
click at [458, 56] on button "Upload" at bounding box center [493, 58] width 110 height 55
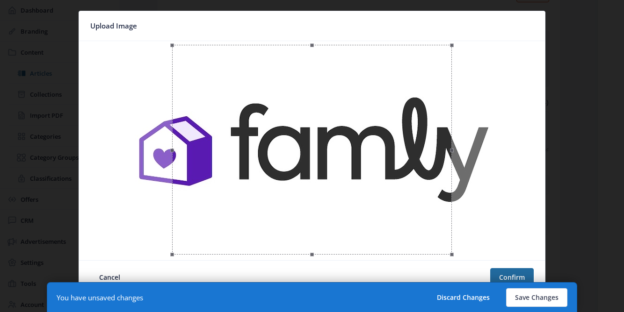
scroll to position [0, 0]
drag, startPoint x: 171, startPoint y: 150, endPoint x: 120, endPoint y: 152, distance: 51.0
click at [120, 152] on div at bounding box center [312, 151] width 458 height 212
click at [110, 274] on button "Cancel" at bounding box center [109, 277] width 39 height 19
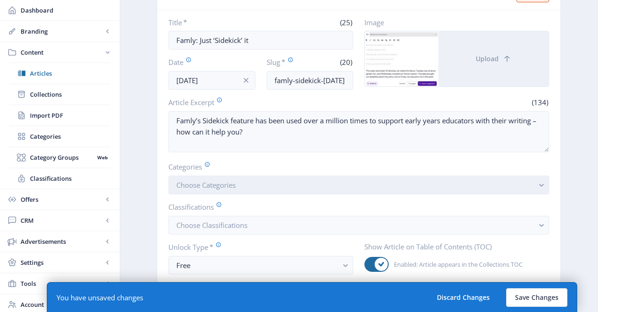
click at [297, 191] on button "Choose Categories" at bounding box center [358, 185] width 381 height 19
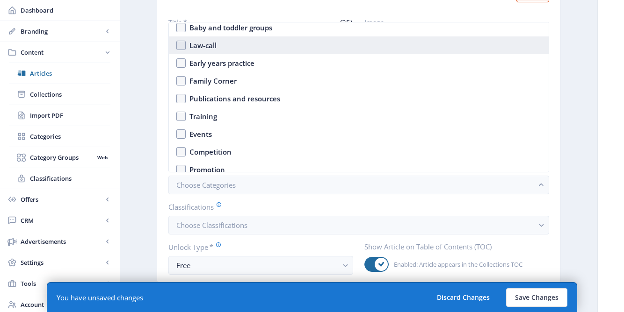
scroll to position [81, 0]
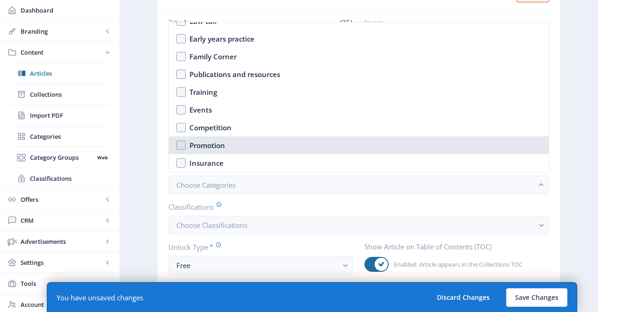
click at [209, 141] on div "Promotion" at bounding box center [207, 145] width 36 height 11
checkbox input "true"
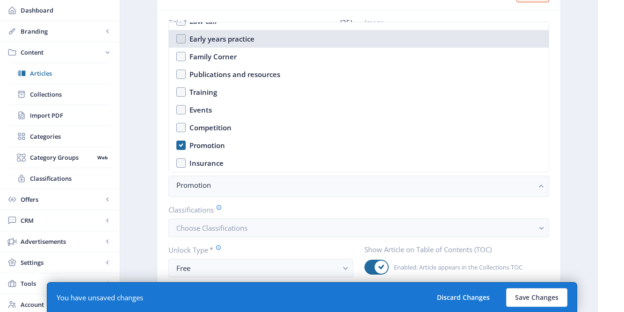
click at [178, 38] on nb-option "Early years practice" at bounding box center [359, 39] width 380 height 18
checkbox input "true"
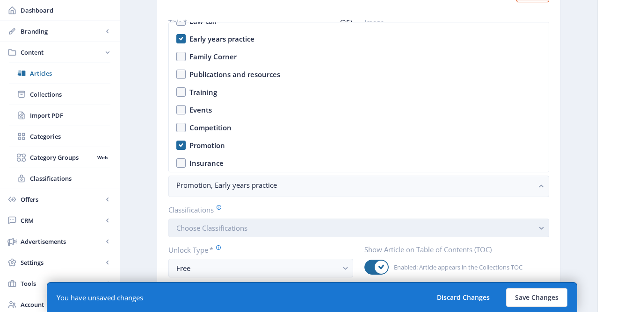
click at [231, 234] on button "Choose Classifications" at bounding box center [358, 228] width 381 height 19
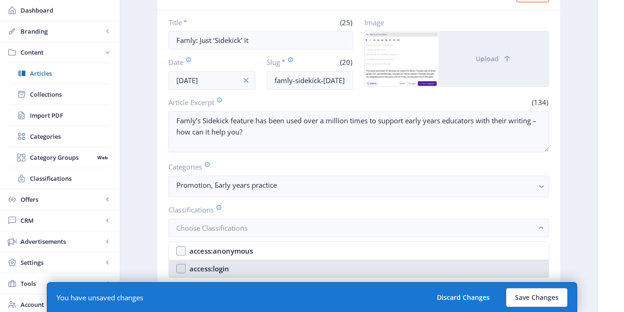
click at [232, 266] on nb-option "access:login" at bounding box center [359, 269] width 380 height 18
checkbox input "true"
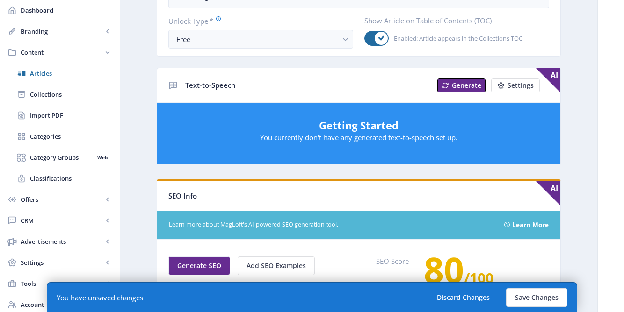
scroll to position [319, 0]
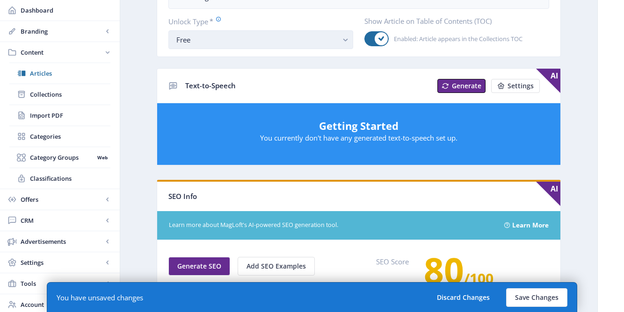
click at [260, 41] on div "Free" at bounding box center [256, 39] width 161 height 11
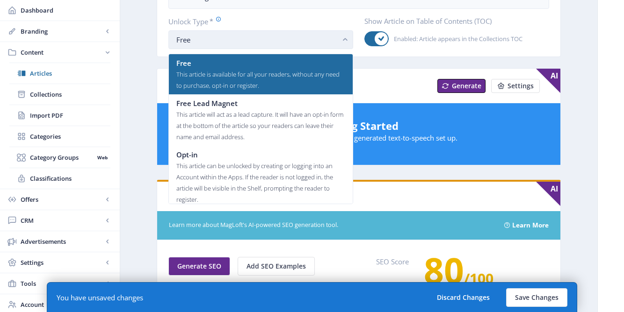
scroll to position [0, 0]
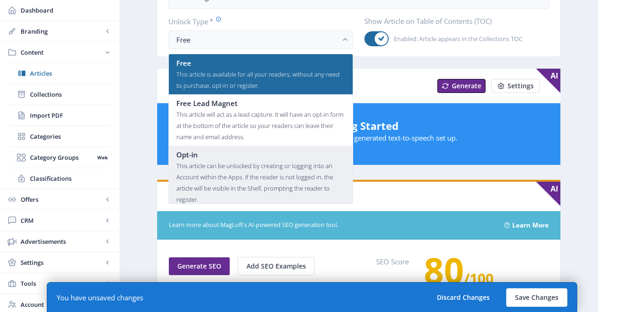
click at [224, 157] on div "Opt-in" at bounding box center [260, 154] width 169 height 11
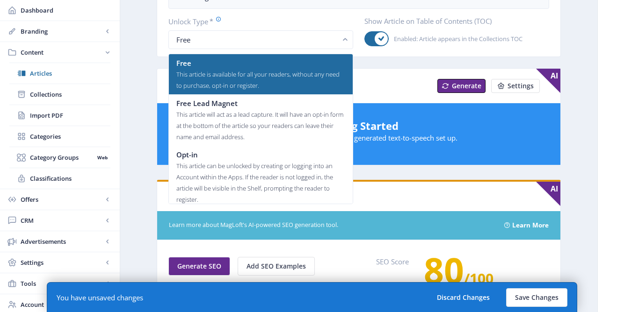
scroll to position [319, 0]
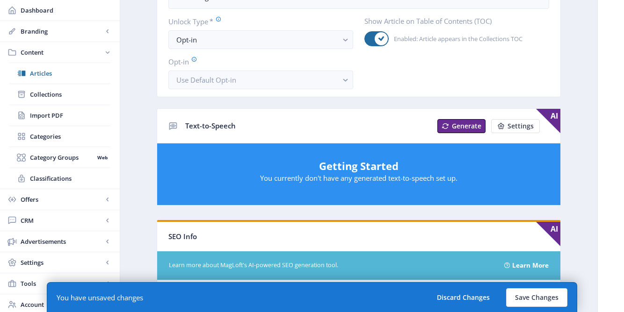
click at [142, 116] on app-content-article "Open in Editor Export Generate Post Famly: Just ‘Sidekick’ it Delete Title * (2…" at bounding box center [359, 166] width 444 height 878
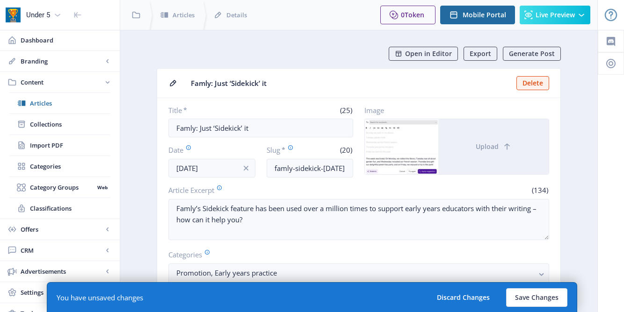
scroll to position [0, 0]
click at [529, 305] on button "Save Changes" at bounding box center [536, 298] width 61 height 19
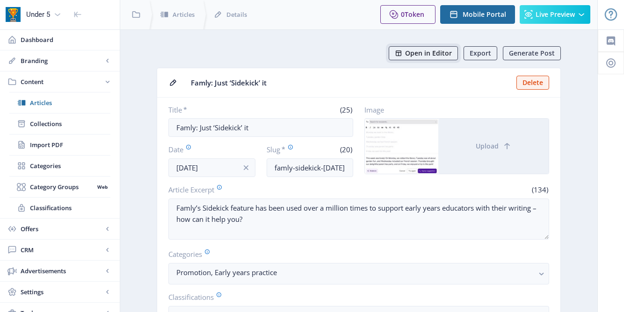
click at [444, 51] on span "Open in Editor" at bounding box center [428, 53] width 47 height 7
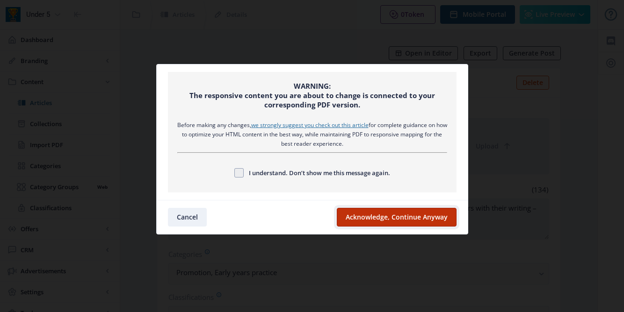
click at [399, 213] on button "Acknowledge, Continue Anyway" at bounding box center [397, 217] width 120 height 19
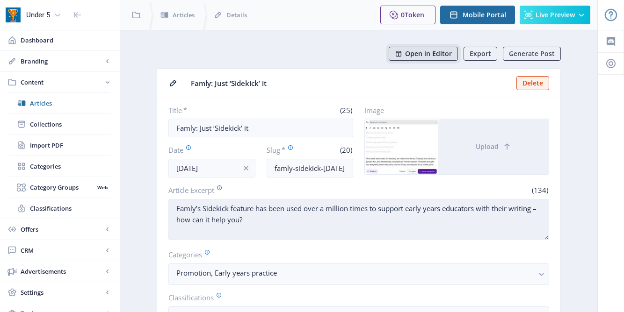
scroll to position [0, 0]
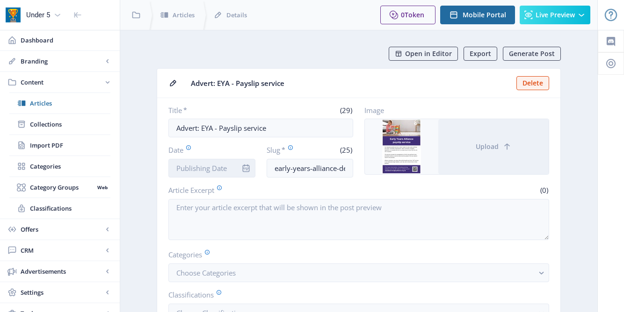
click at [209, 172] on input "Date" at bounding box center [211, 168] width 87 height 19
click at [223, 125] on input "Advert: EYA - Payslip service" at bounding box center [260, 128] width 185 height 19
click at [218, 129] on input "Advert: EYA - Payslip service" at bounding box center [260, 128] width 185 height 19
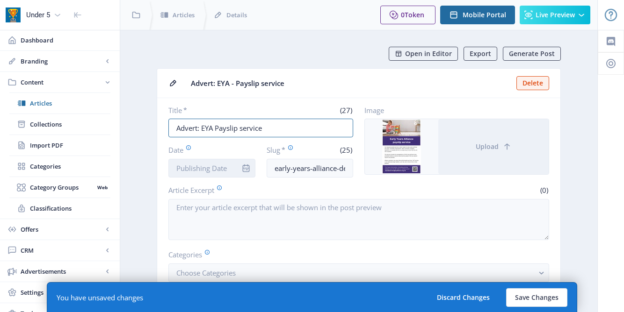
type input "Advert: EYA Payslip service"
click at [213, 159] on input "Date" at bounding box center [211, 168] width 87 height 19
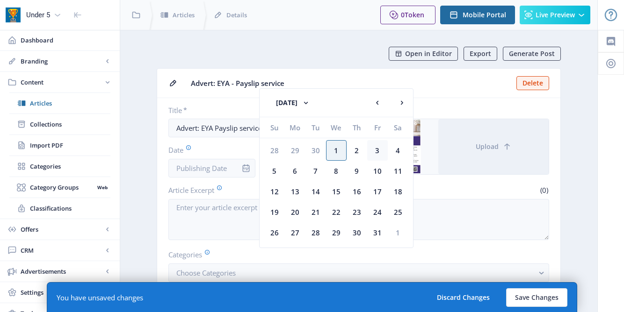
click at [380, 155] on div "3" at bounding box center [377, 150] width 21 height 21
type input "Oct 3, 2025"
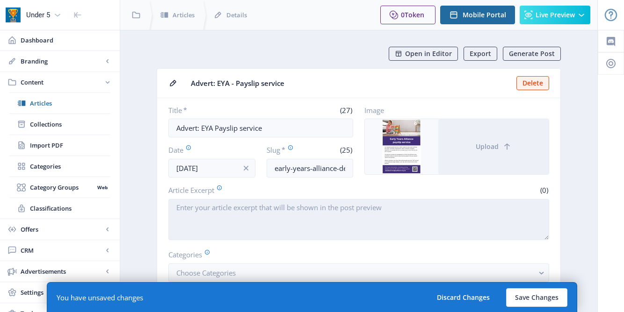
click at [337, 212] on textarea "Article Excerpt" at bounding box center [358, 219] width 381 height 41
paste textarea "https://www.eyalliance.org.uk/advice-and-information/business-management/paysli…"
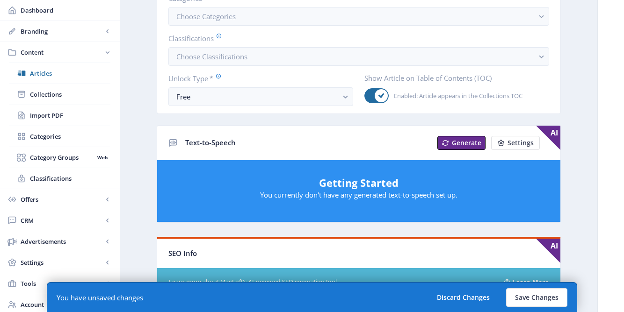
scroll to position [512, 0]
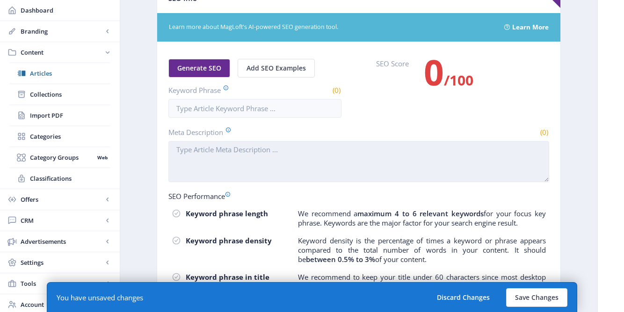
type textarea "https://www.eyalliance.org.uk/advice-and-information/business-management/paysli…"
click at [327, 152] on textarea "Meta Description" at bounding box center [358, 161] width 381 height 41
paste textarea "https://www.eyalliance.org.uk/advice-and-information/business-management/paysli…"
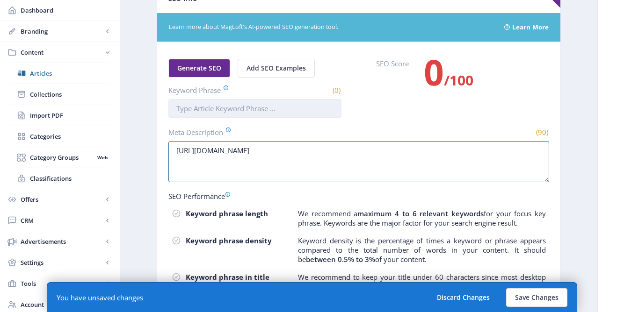
type textarea "https://www.eyalliance.org.uk/advice-and-information/business-management/paysli…"
click at [254, 110] on input "Keyword Phrase" at bounding box center [254, 108] width 173 height 19
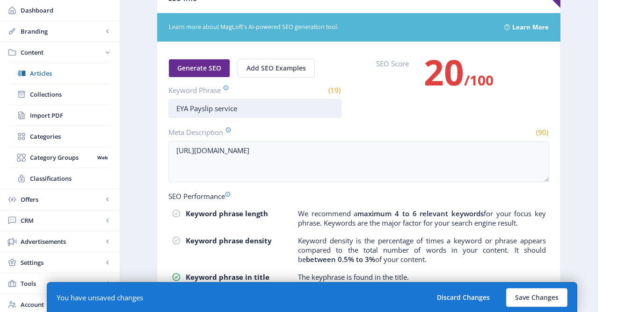
click at [194, 109] on input "EYA Payslip service" at bounding box center [254, 108] width 173 height 19
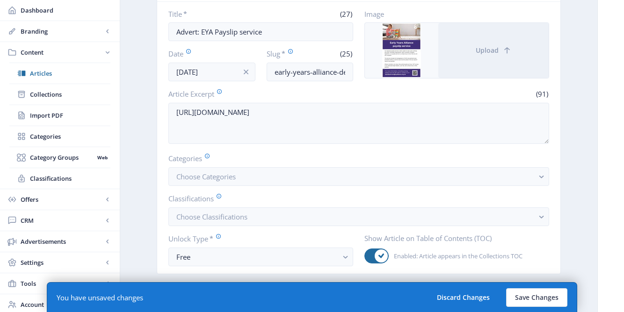
scroll to position [0, 0]
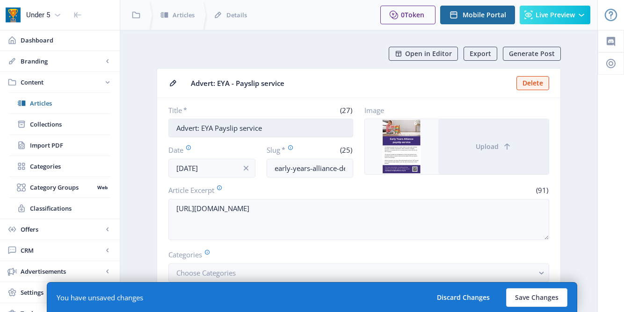
type input "EYA payslip service"
click at [220, 128] on input "Advert: EYA Payslip service" at bounding box center [260, 128] width 185 height 19
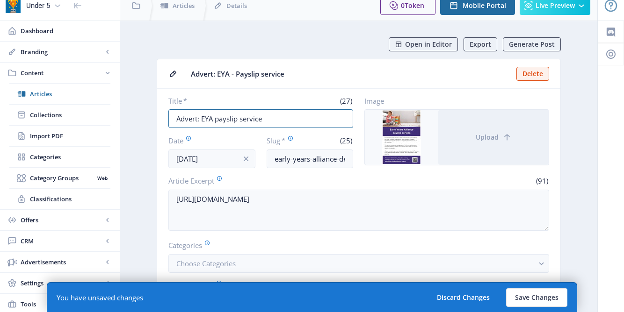
scroll to position [13, 0]
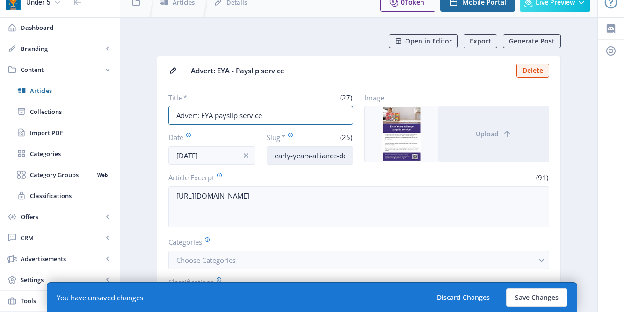
type input "Advert: EYA payslip service"
drag, startPoint x: 274, startPoint y: 155, endPoint x: 356, endPoint y: 158, distance: 82.4
click at [356, 158] on div "Title * (27) Advert: EYA payslip service Date Oct 3, 2025 Slug * (25) early-yea…" at bounding box center [358, 129] width 381 height 72
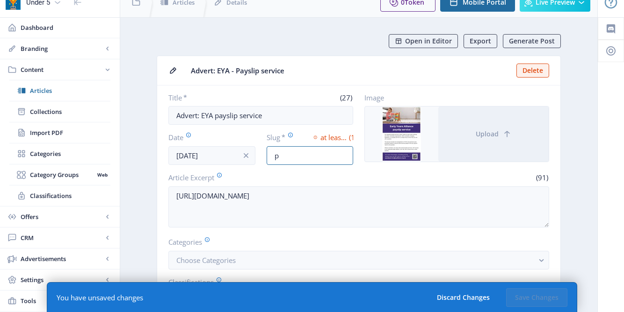
scroll to position [0, 0]
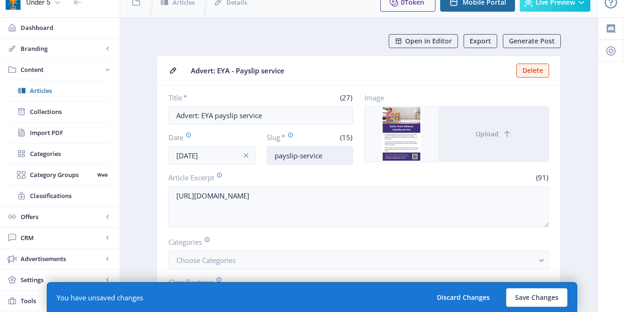
click at [275, 156] on input "payslip-service" at bounding box center [310, 155] width 87 height 19
click at [340, 155] on input "eya-payslip-service" at bounding box center [310, 155] width 87 height 19
type input "eya-payslip-service-oct25"
click at [385, 173] on div "(91)" at bounding box center [455, 178] width 187 height 10
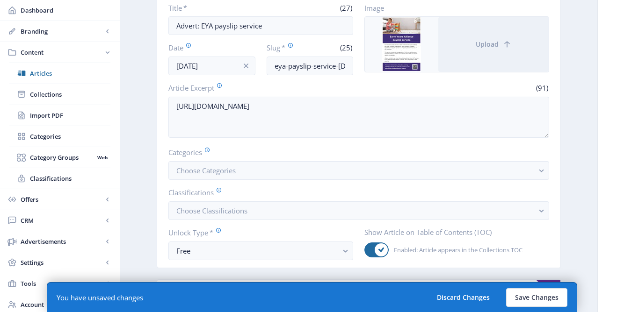
scroll to position [177, 0]
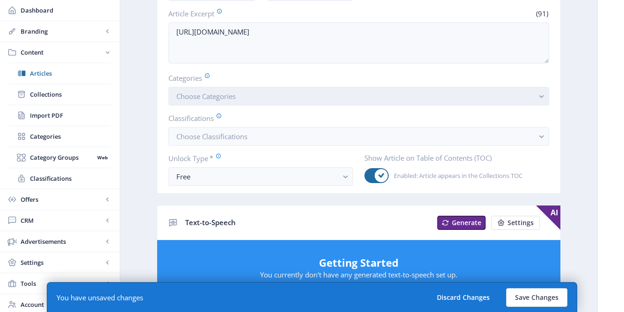
click at [367, 98] on button "Choose Categories" at bounding box center [358, 96] width 381 height 19
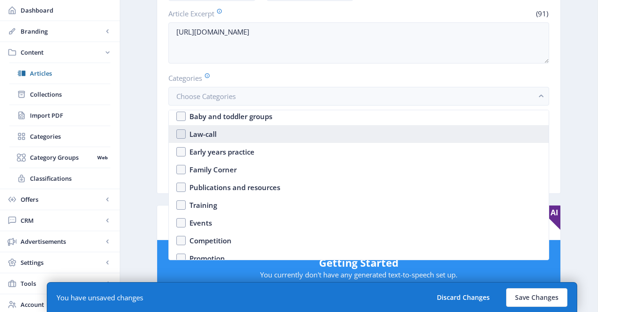
scroll to position [81, 0]
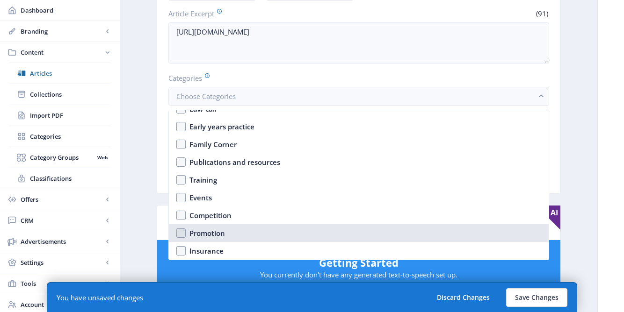
click at [211, 229] on div "Promotion" at bounding box center [207, 233] width 36 height 11
checkbox input "true"
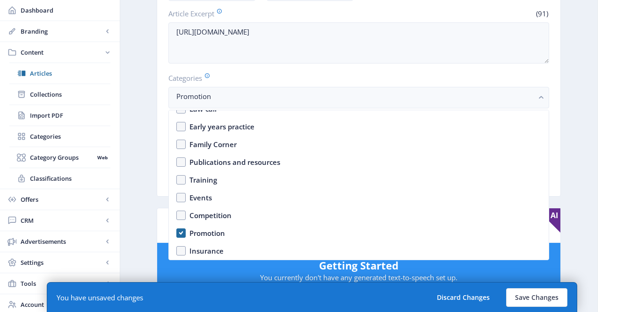
click at [158, 192] on nb-card-body "Title * (27) Advert: EYA payslip service Date Oct 3, 2025 Slug * (25) eya-paysl…" at bounding box center [358, 58] width 403 height 275
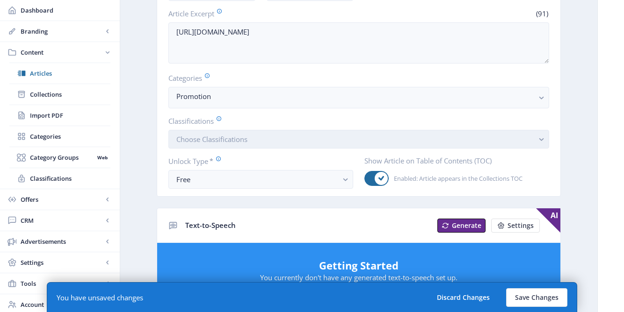
click at [218, 143] on span "Choose Classifications" at bounding box center [211, 139] width 71 height 9
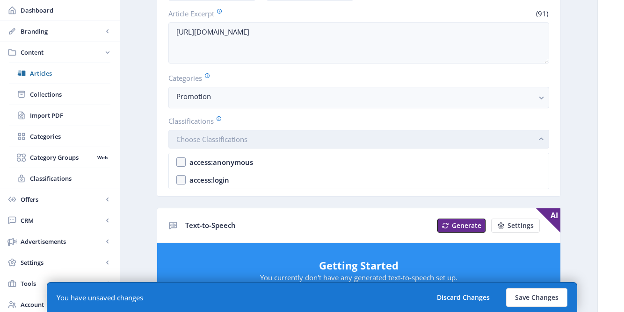
scroll to position [0, 0]
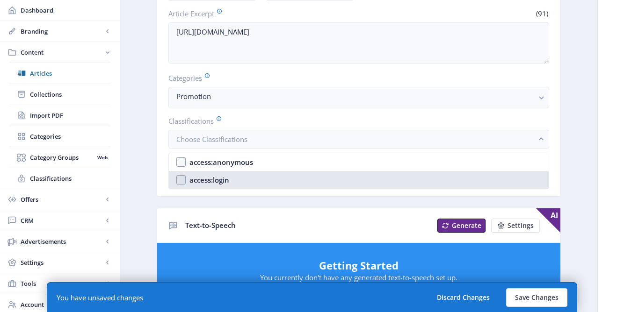
click at [214, 181] on div "access:login" at bounding box center [209, 179] width 40 height 11
checkbox input "true"
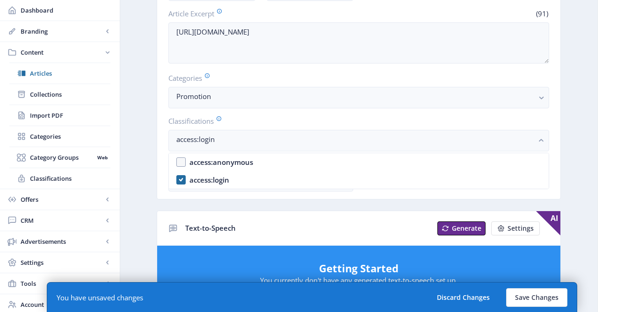
click at [133, 225] on nb-layout-column "Open in Editor Export Generate Post Advert: EYA - Payslip service Delete Title …" at bounding box center [359, 298] width 478 height 891
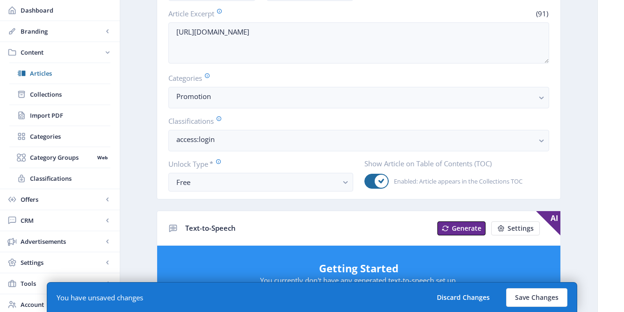
click at [204, 193] on nb-card-body "Title * (27) Advert: EYA payslip service Date Oct 3, 2025 Slug * (25) eya-paysl…" at bounding box center [358, 60] width 403 height 278
click at [200, 186] on div "Free" at bounding box center [256, 182] width 161 height 11
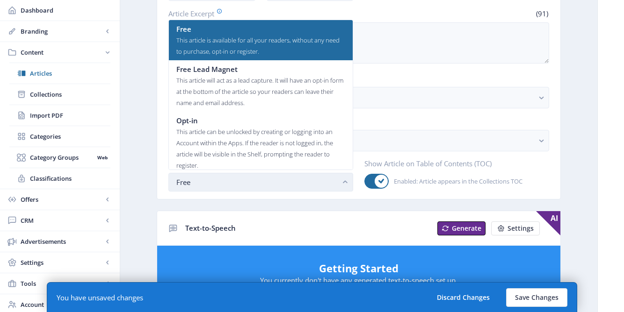
scroll to position [0, 0]
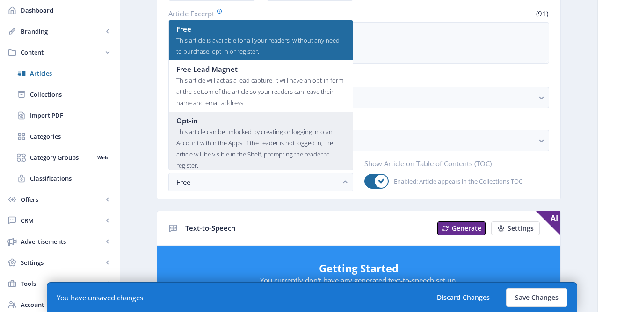
click at [204, 147] on div "This article can be unlocked by creating or logging into an Account within the …" at bounding box center [260, 148] width 169 height 45
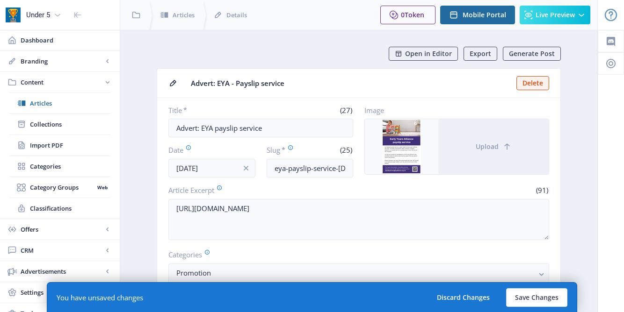
scroll to position [177, 0]
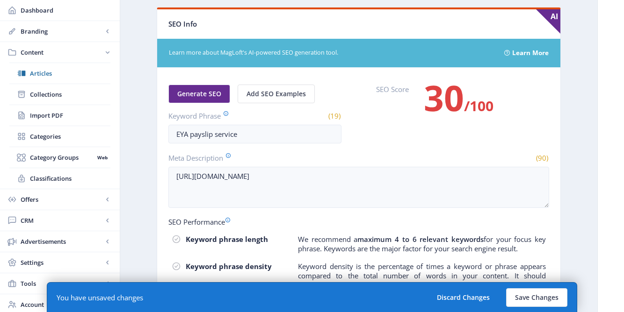
scroll to position [530, 0]
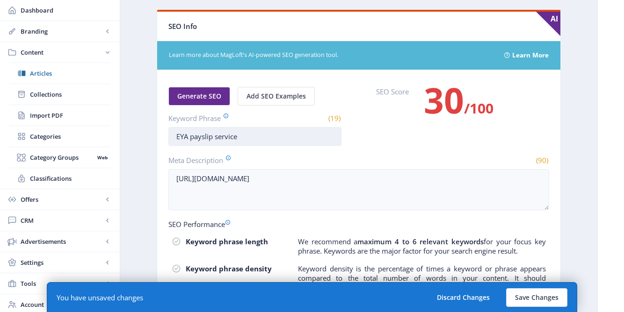
click at [238, 139] on input "EYA payslip service" at bounding box center [254, 136] width 173 height 19
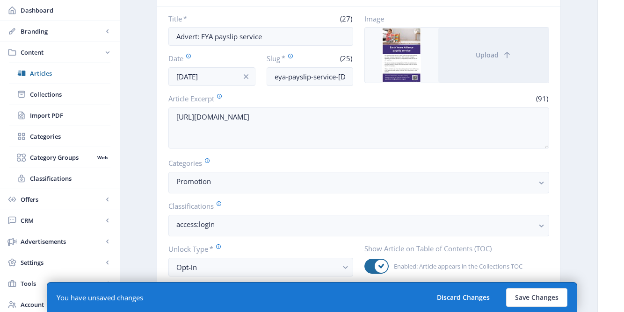
scroll to position [63, 0]
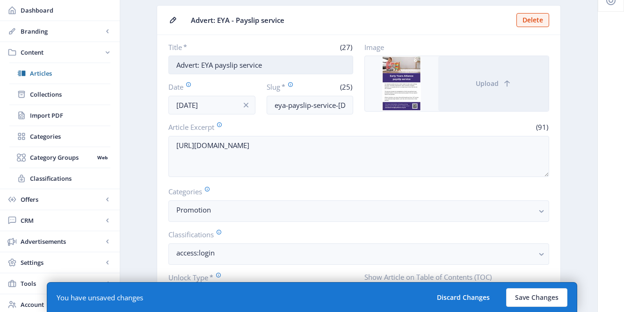
type input "EYA payslip services"
click at [261, 66] on input "Advert: EYA payslip service" at bounding box center [260, 65] width 185 height 19
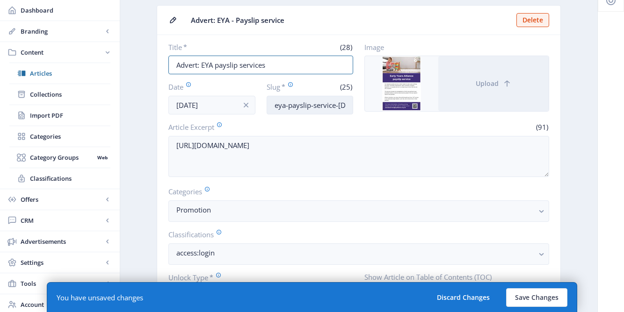
type input "Advert: EYA payslip services"
click at [334, 106] on input "eya-payslip-service-oct25" at bounding box center [310, 105] width 87 height 19
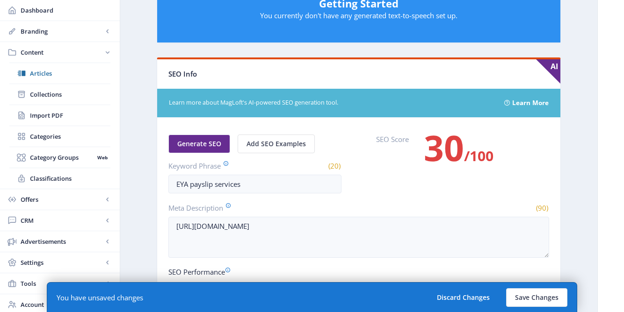
scroll to position [499, 0]
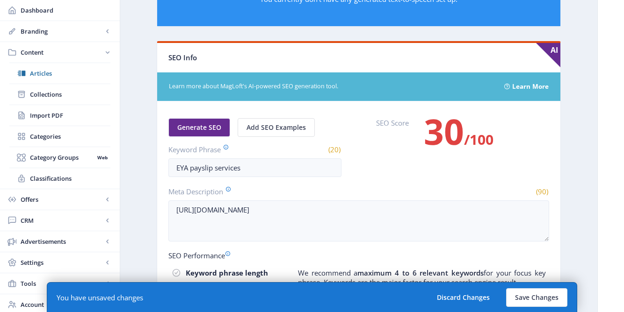
type input "eya-payslip-services-oct25"
click at [461, 186] on nb-card-body "Generate SEO Add SEO Examples Keyword Phrase (20) EYA payslip services SEO Scor…" at bounding box center [358, 265] width 403 height 328
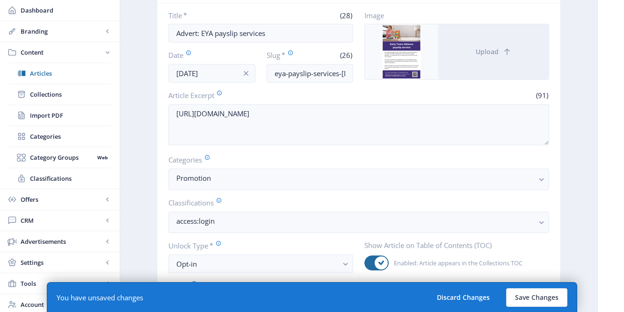
scroll to position [101, 0]
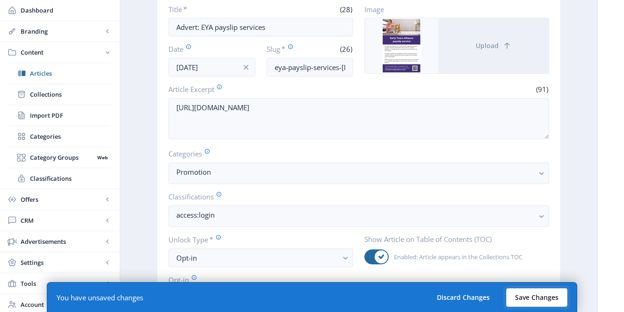
click at [535, 301] on button "Save Changes" at bounding box center [536, 298] width 61 height 19
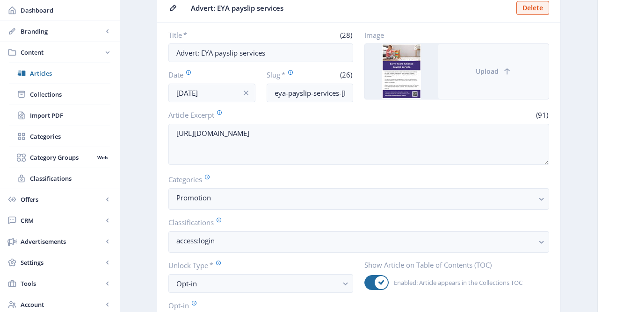
scroll to position [36, 0]
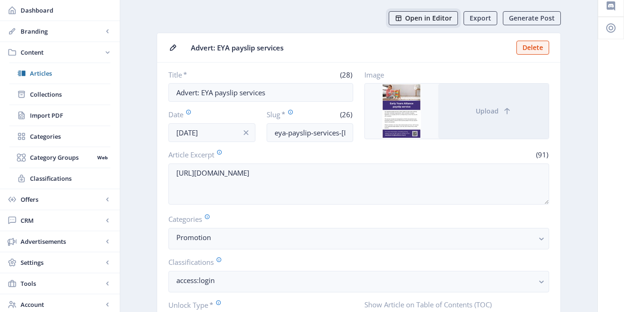
click at [444, 22] on span "Open in Editor" at bounding box center [428, 17] width 47 height 7
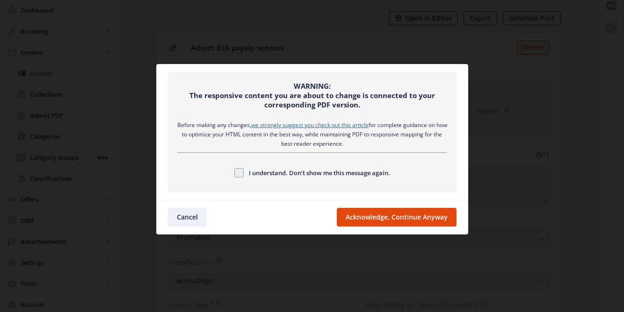
scroll to position [0, 0]
click at [357, 223] on button "Acknowledge, Continue Anyway" at bounding box center [397, 217] width 120 height 19
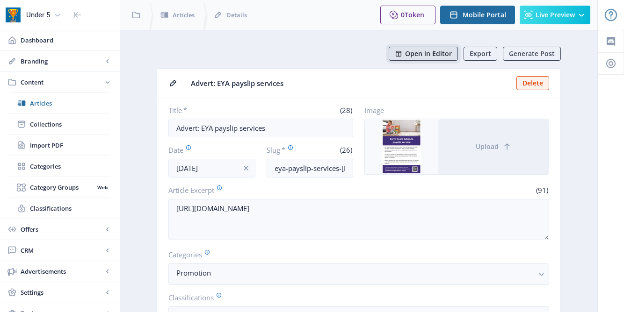
scroll to position [36, 0]
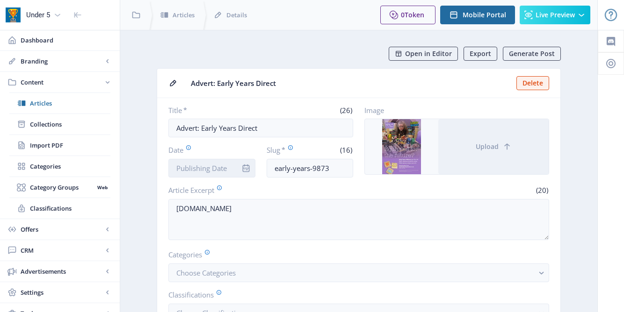
click at [228, 172] on input "Date" at bounding box center [211, 168] width 87 height 19
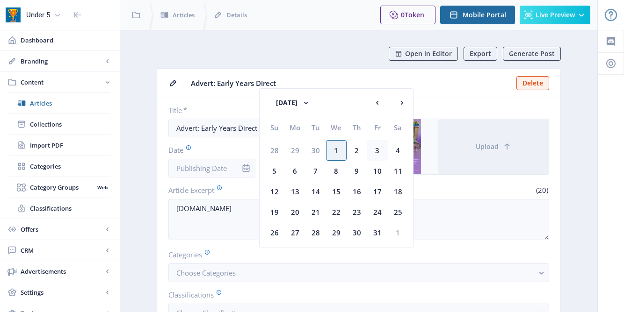
click at [376, 152] on div "3" at bounding box center [377, 150] width 21 height 21
type input "[DATE]"
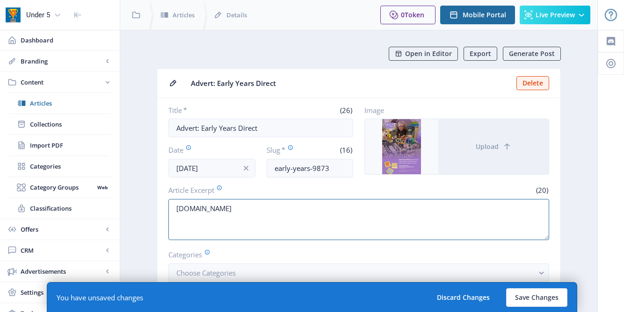
drag, startPoint x: 245, startPoint y: 210, endPoint x: 165, endPoint y: 209, distance: 80.0
click at [165, 209] on nb-card-body "Title * (26) Advert: Early Years Direct Date Oct 3, 2025 Slug * (16) early-year…" at bounding box center [358, 234] width 403 height 272
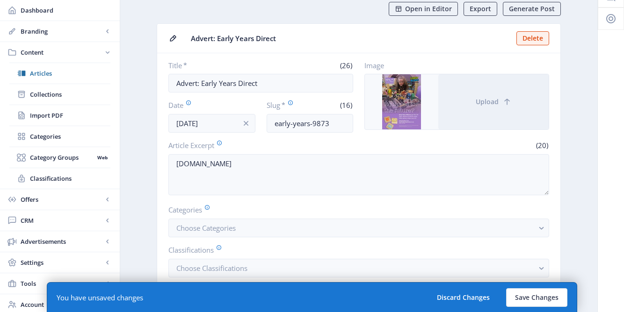
scroll to position [133, 0]
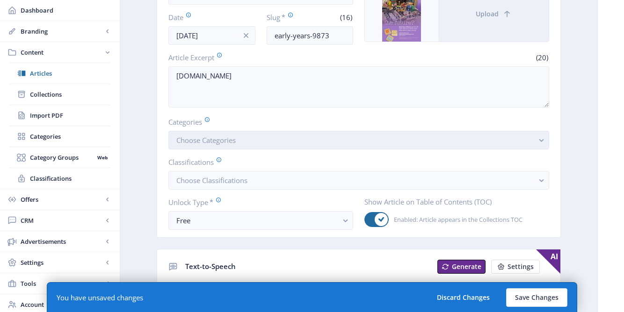
click at [324, 140] on button "Choose Categories" at bounding box center [358, 140] width 381 height 19
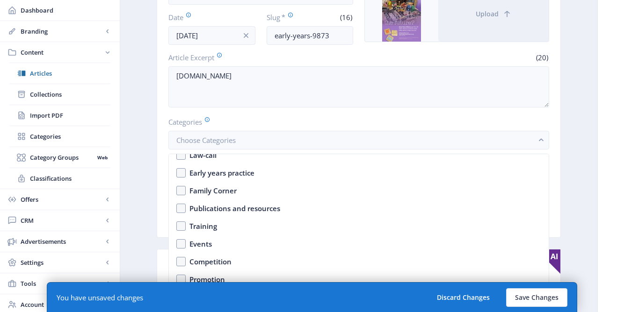
scroll to position [81, 0]
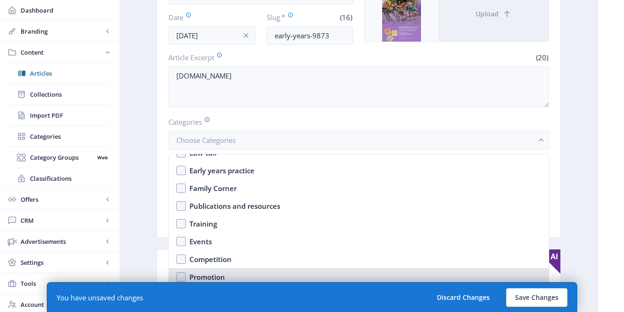
click at [208, 274] on div "Promotion" at bounding box center [207, 277] width 36 height 11
checkbox input "true"
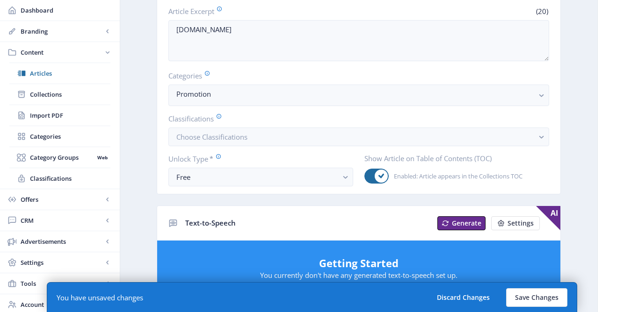
scroll to position [274, 0]
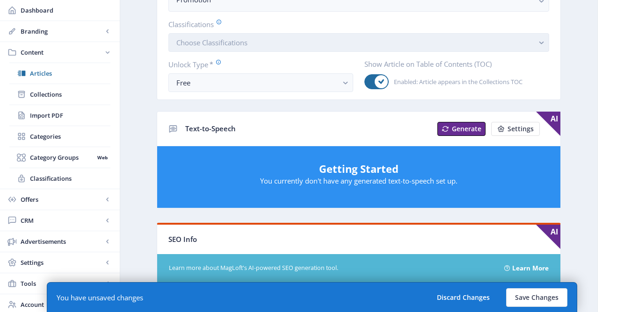
click at [266, 45] on button "Choose Classifications" at bounding box center [358, 42] width 381 height 19
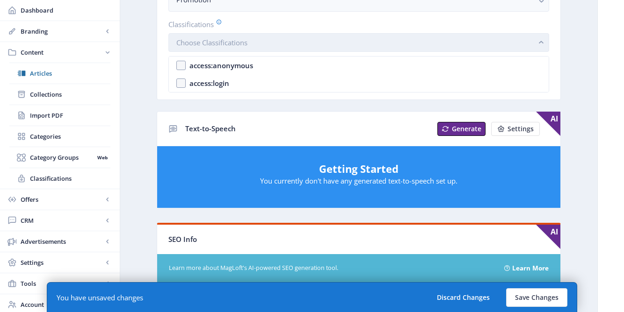
scroll to position [0, 0]
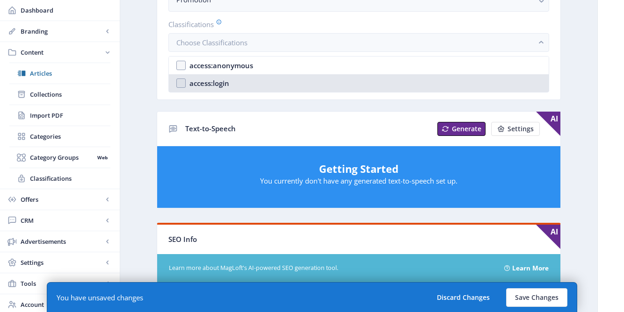
click at [243, 82] on nb-option "access:login" at bounding box center [359, 83] width 380 height 18
checkbox input "true"
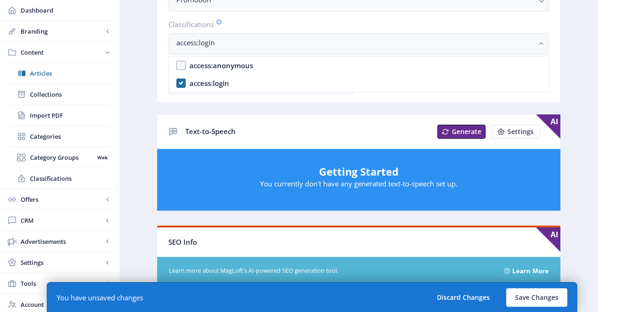
click at [125, 148] on nb-layout-column "Open in Editor Export Generate Post Advert: Early Years Direct Delete Title * (…" at bounding box center [359, 220] width 478 height 928
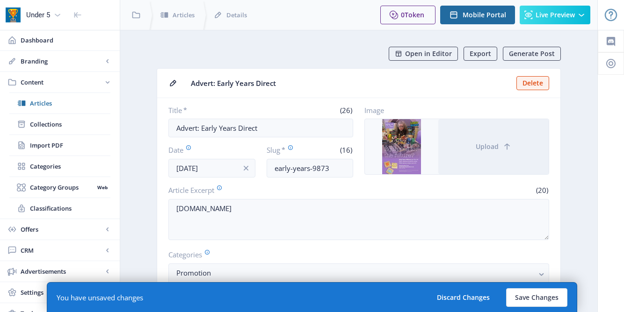
scroll to position [274, 0]
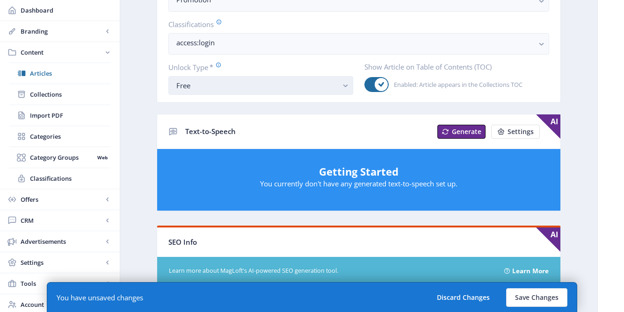
click at [203, 94] on button "Free" at bounding box center [260, 85] width 185 height 19
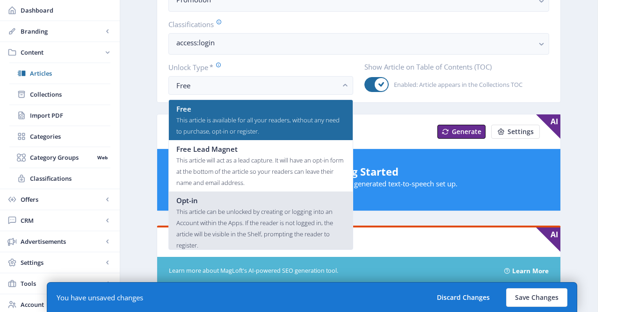
click at [195, 214] on div "This article can be unlocked by creating or logging into an Account within the …" at bounding box center [260, 228] width 169 height 45
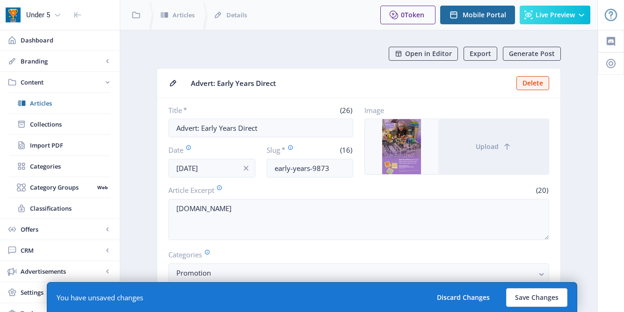
scroll to position [274, 0]
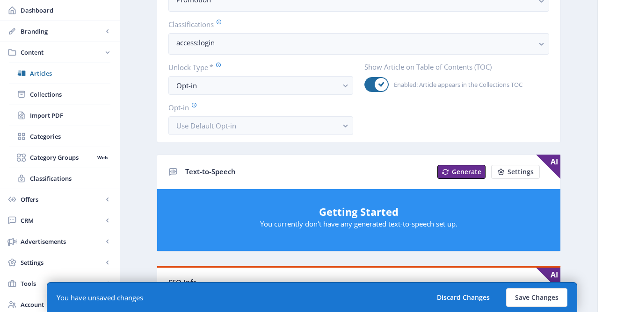
click at [146, 214] on app-content-article "Open in Editor Export Generate Post Advert: Early Years Direct Delete Title * (…" at bounding box center [359, 239] width 444 height 933
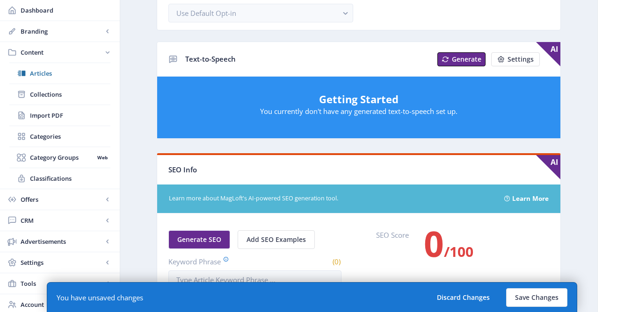
scroll to position [555, 0]
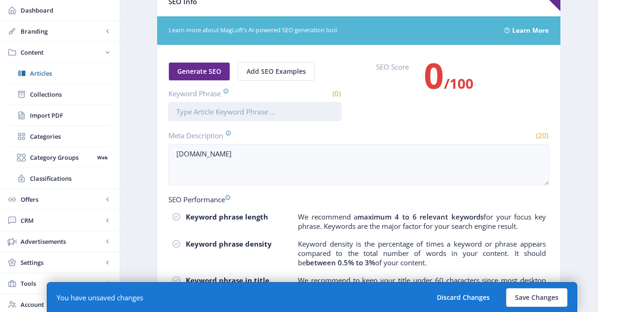
click at [210, 116] on input "Keyword Phrase" at bounding box center [254, 111] width 173 height 19
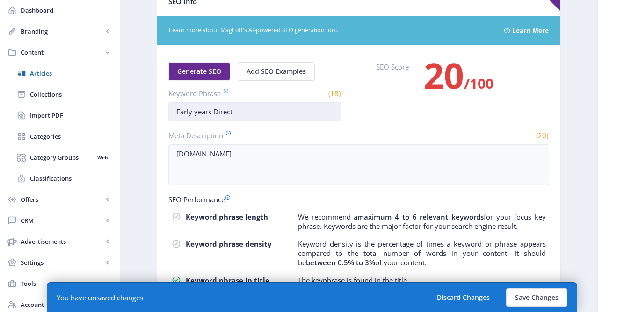
click at [197, 115] on input "Early years Direct" at bounding box center [254, 111] width 173 height 19
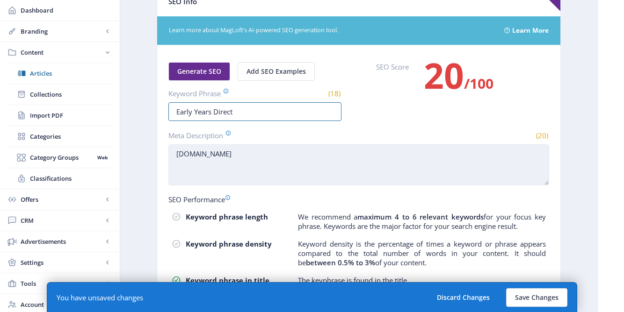
type input "Early Years Direct"
click at [257, 156] on textarea "earlyyearsdirect.com" at bounding box center [358, 165] width 381 height 41
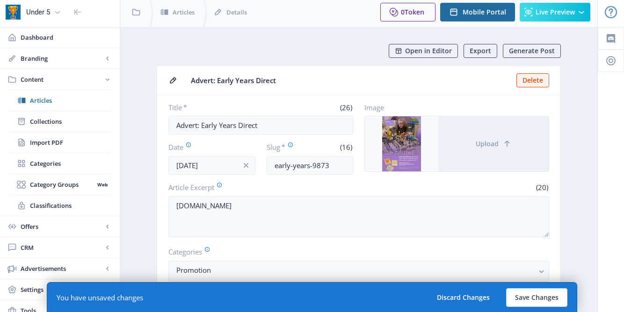
scroll to position [0, 0]
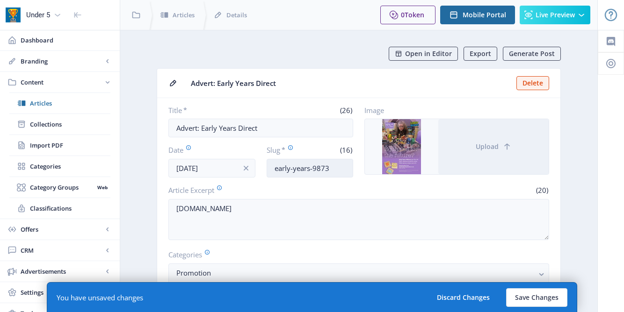
click at [328, 169] on input "early-years-9873" at bounding box center [310, 168] width 87 height 19
type input "early-years-direct-oct25"
click at [525, 300] on button "Save Changes" at bounding box center [536, 298] width 61 height 19
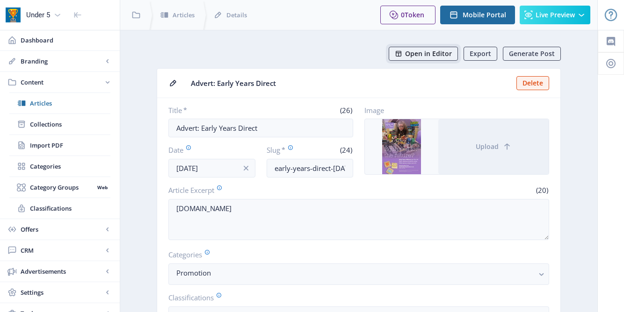
click at [436, 55] on span "Open in Editor" at bounding box center [428, 53] width 47 height 7
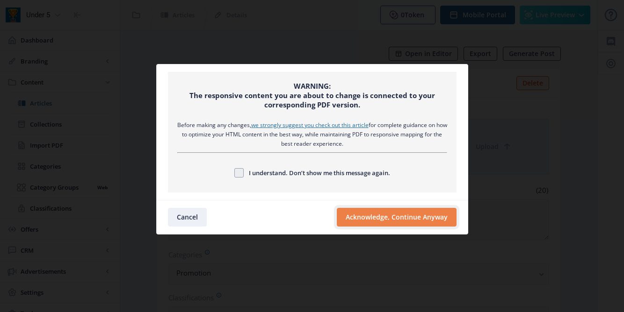
click at [372, 223] on button "Acknowledge, Continue Anyway" at bounding box center [397, 217] width 120 height 19
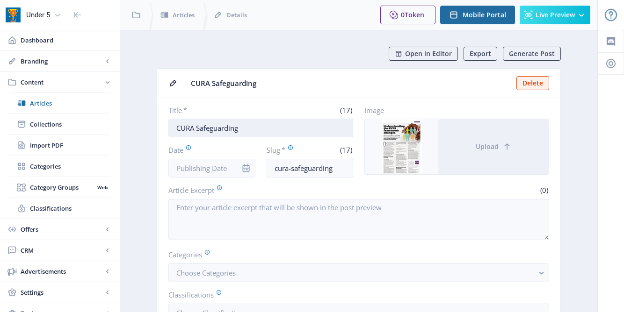
click at [195, 131] on input "CURA Safeguarding" at bounding box center [260, 128] width 185 height 19
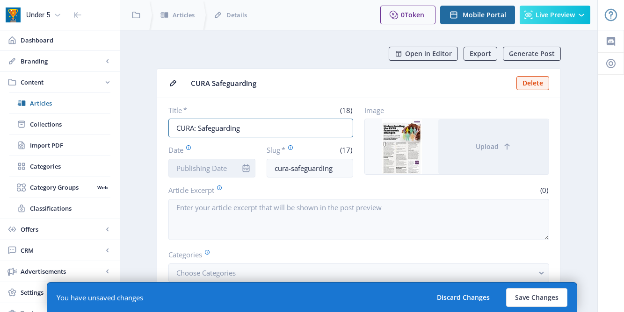
type input "CURA: Safeguarding"
click at [203, 170] on input "Date" at bounding box center [211, 168] width 87 height 19
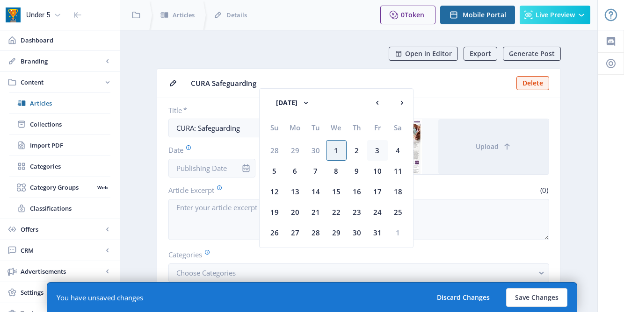
click at [377, 146] on div "3" at bounding box center [377, 150] width 21 height 21
type input "[DATE]"
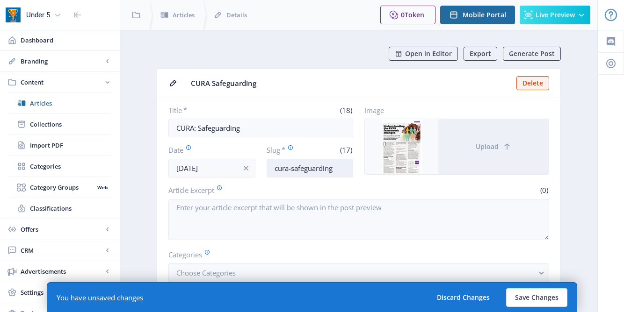
click at [336, 170] on input "cura-safeguarding" at bounding box center [310, 168] width 87 height 19
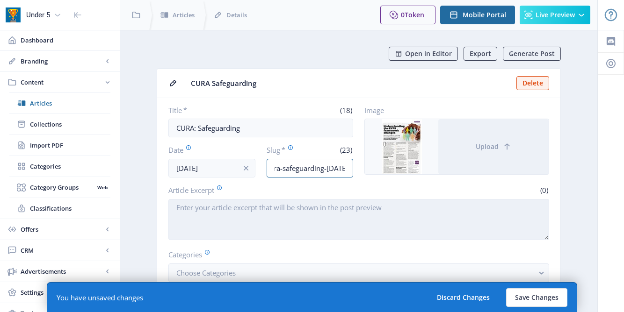
type input "cura-safeguarding-[DATE]"
click at [280, 222] on textarea "Article Excerpt" at bounding box center [358, 219] width 381 height 41
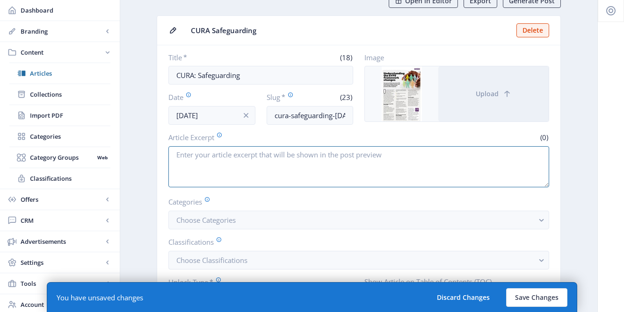
scroll to position [0, 0]
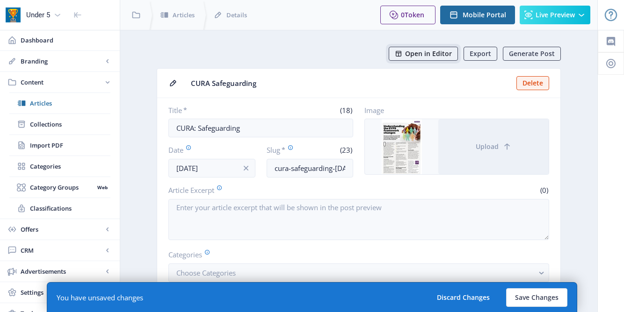
click at [416, 54] on span "Open in Editor" at bounding box center [428, 53] width 47 height 7
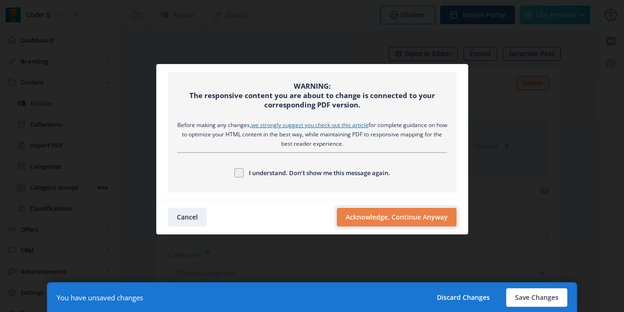
click at [393, 223] on button "Acknowledge, Continue Anyway" at bounding box center [397, 217] width 120 height 19
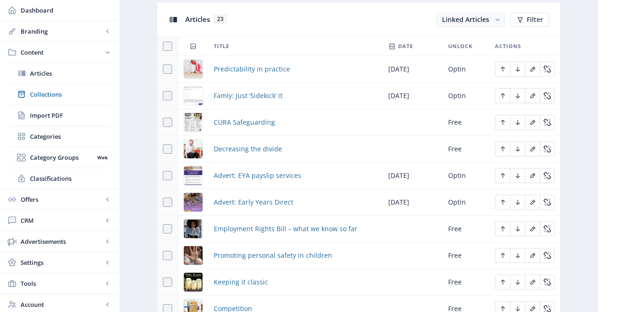
scroll to position [418, 0]
